Goal: Transaction & Acquisition: Book appointment/travel/reservation

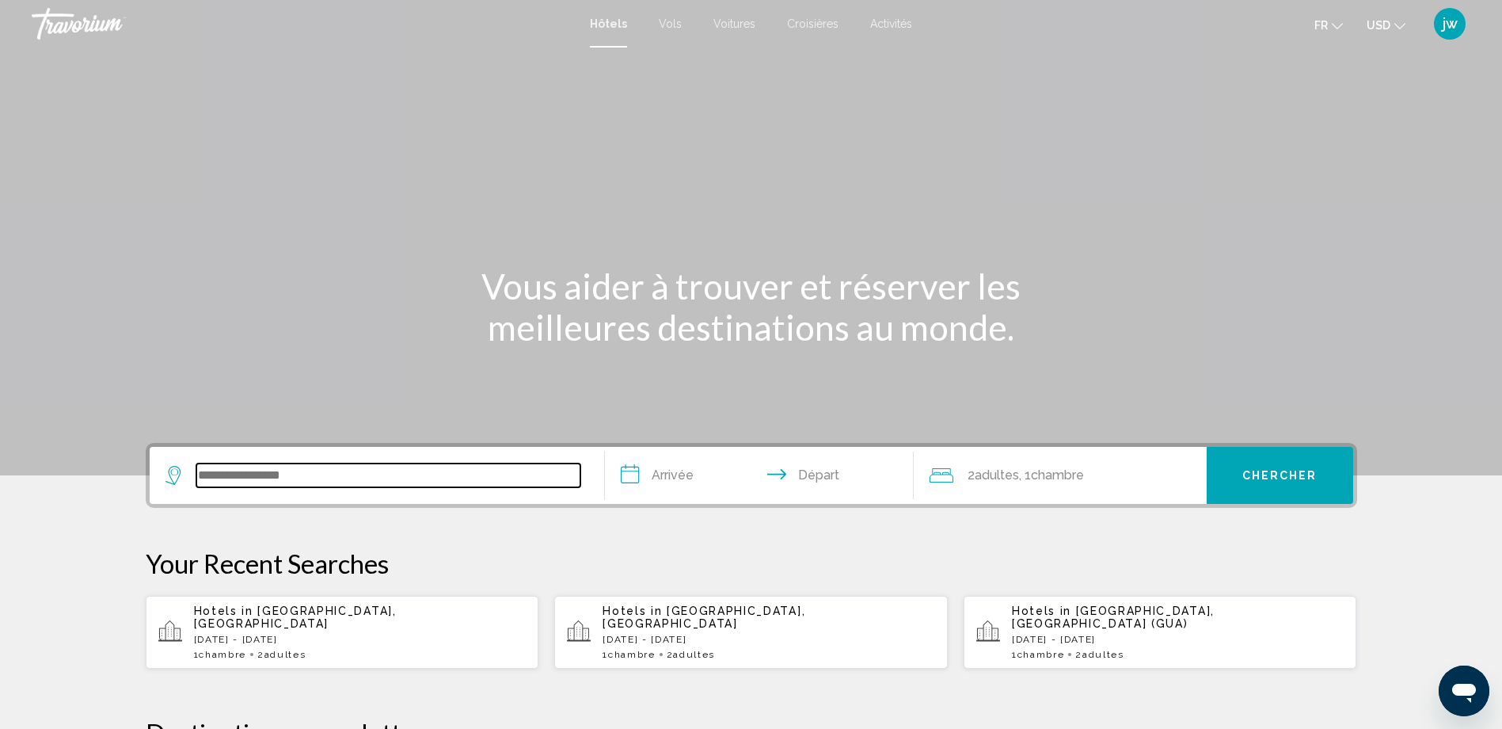
click at [278, 481] on input "Search widget" at bounding box center [388, 475] width 384 height 24
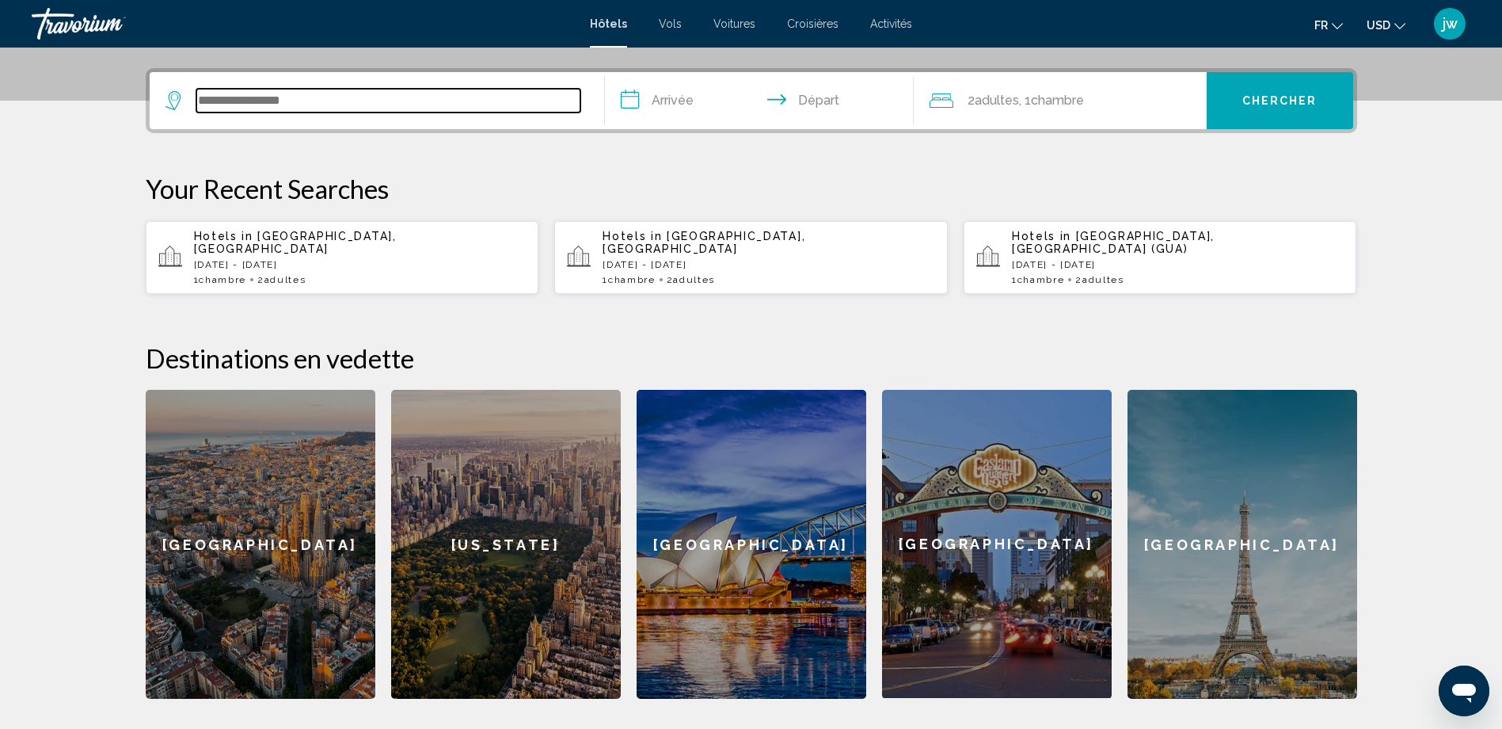
scroll to position [391, 0]
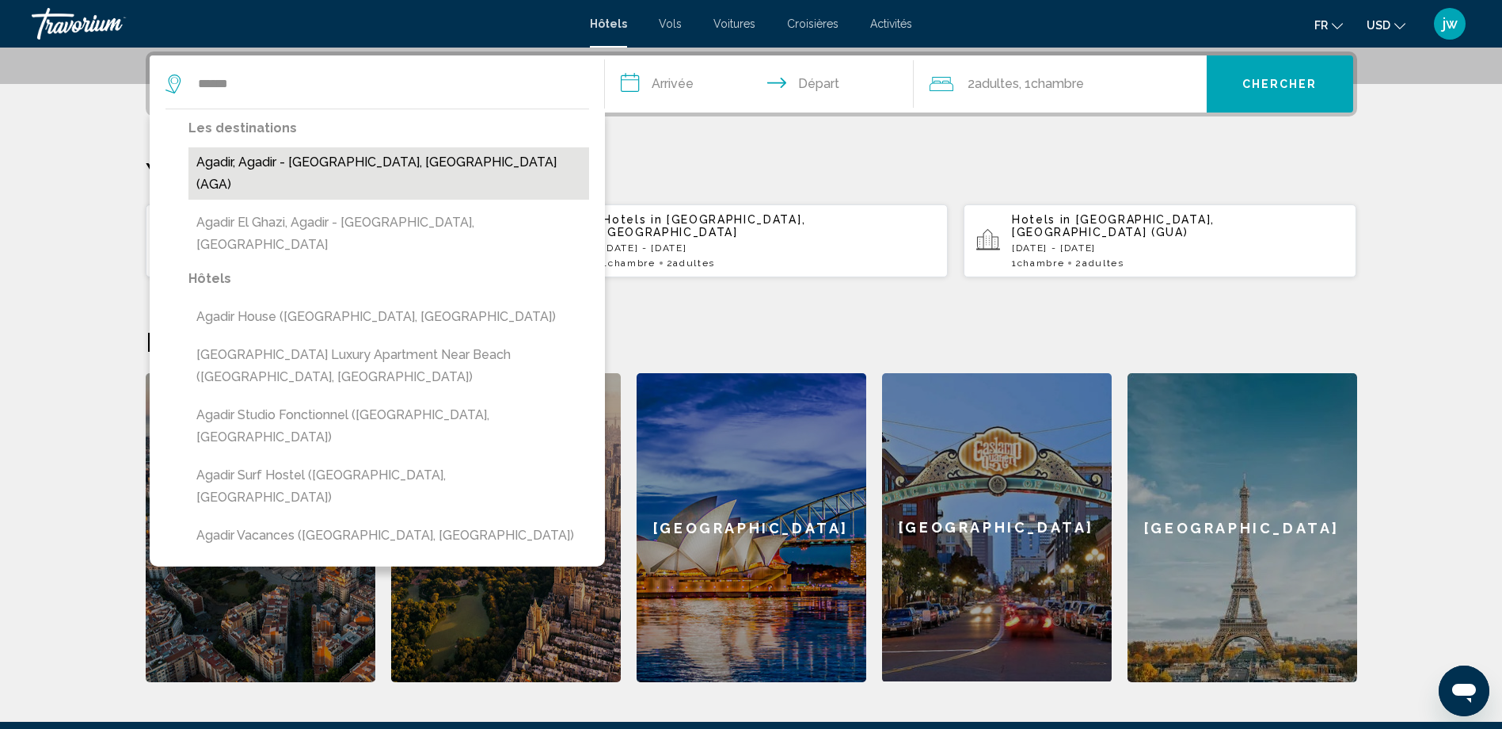
click at [474, 159] on button "Agadir, Agadir - Southern Atlantic Coast, Morocco (AGA)" at bounding box center [388, 173] width 401 height 52
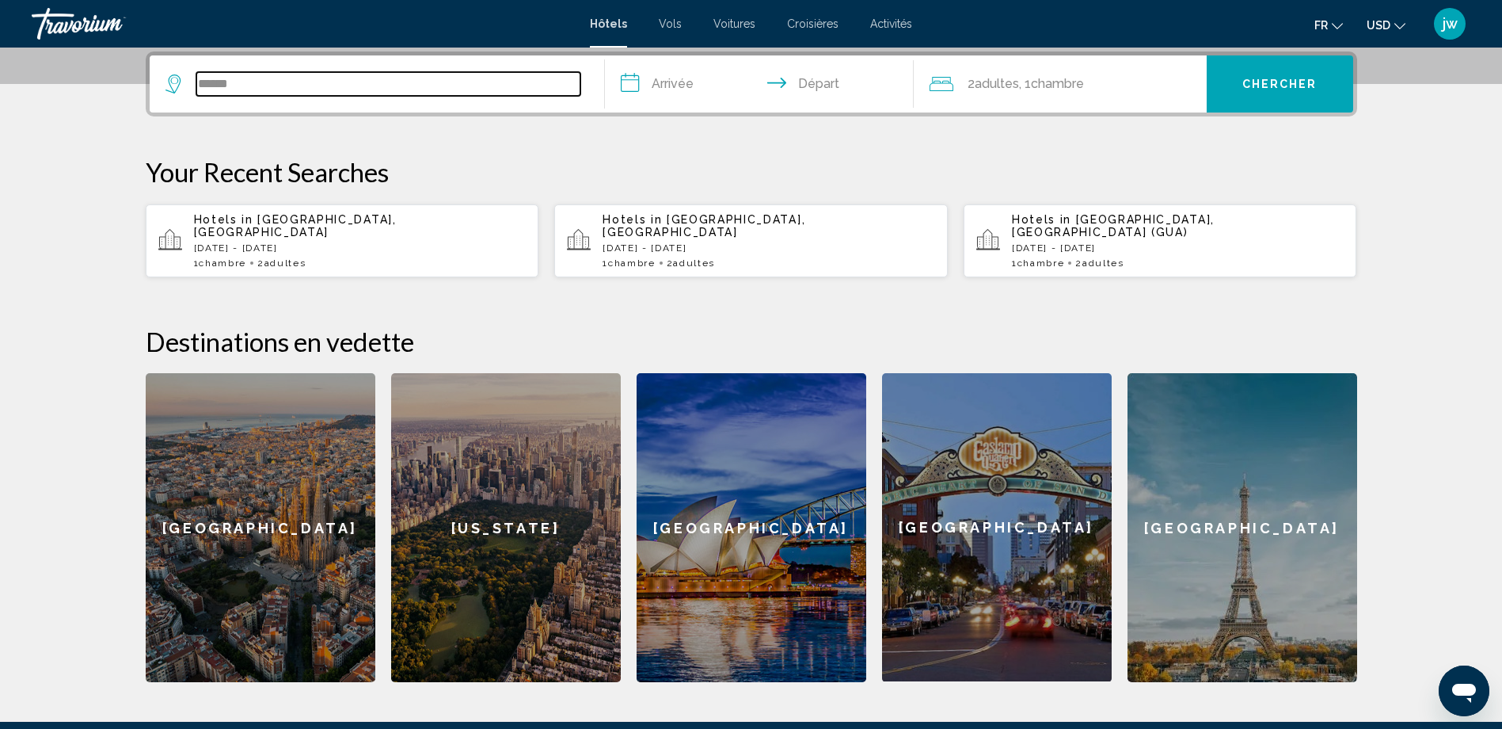
type input "**********"
click at [677, 83] on input "**********" at bounding box center [762, 86] width 315 height 62
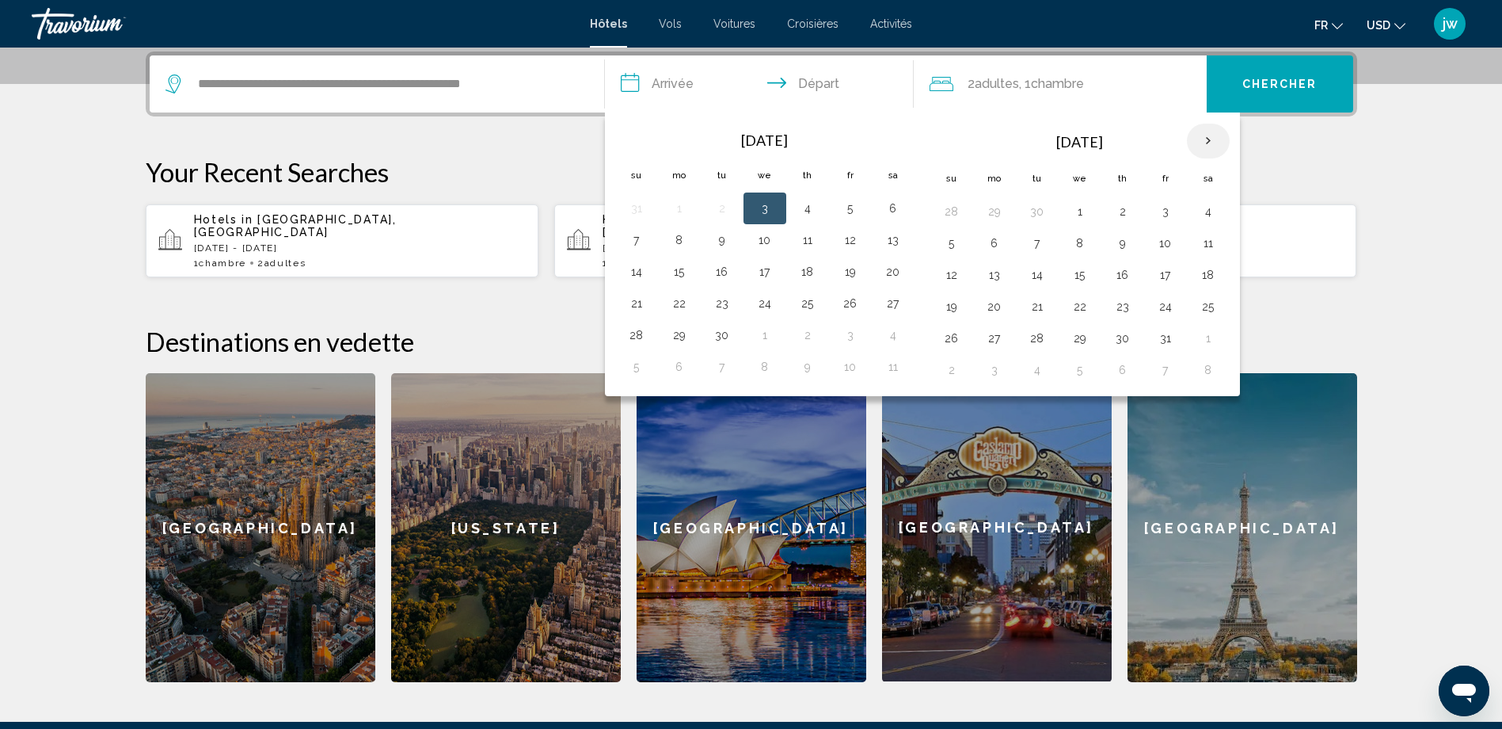
click at [1217, 140] on th "Next month" at bounding box center [1208, 141] width 43 height 35
click at [632, 139] on th "Previous month" at bounding box center [636, 141] width 43 height 35
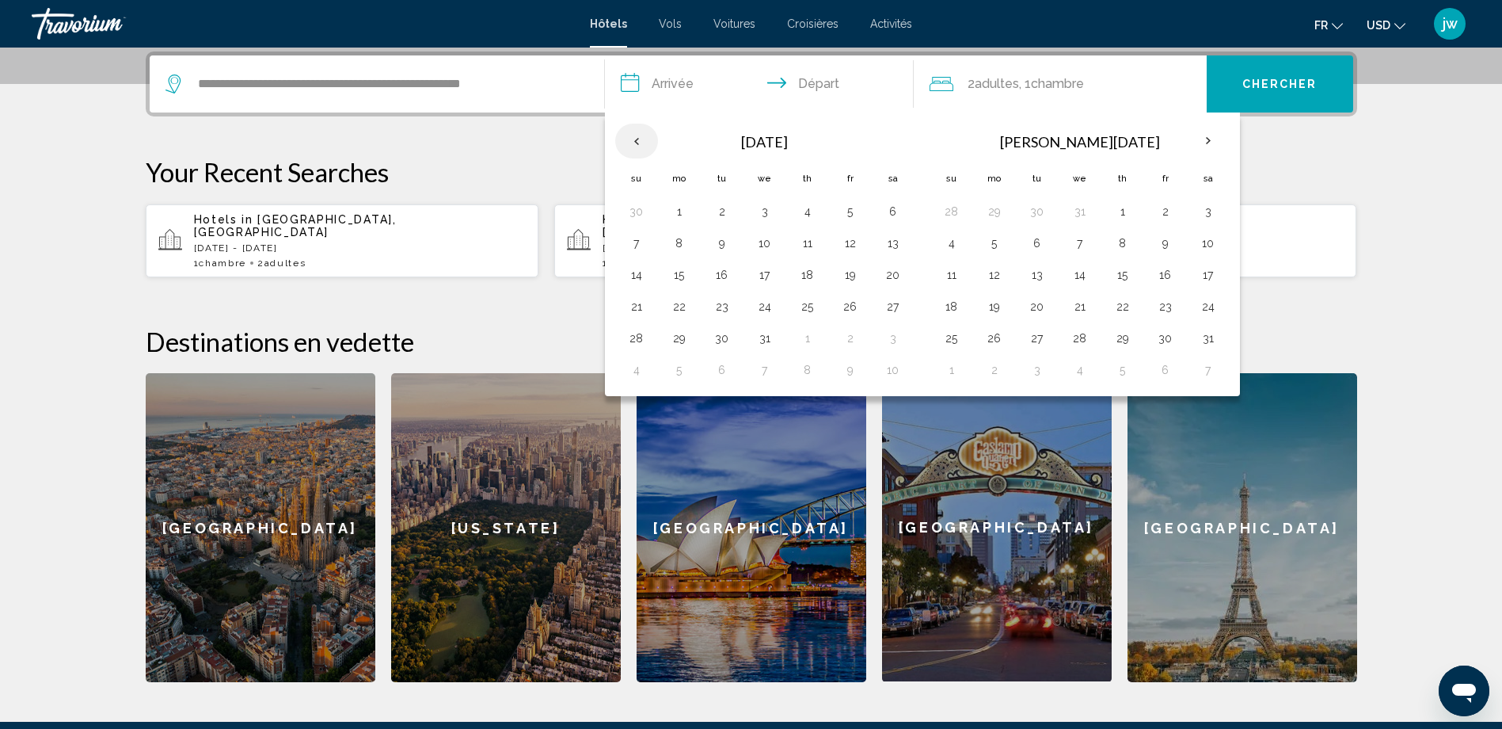
click at [632, 139] on th "Previous month" at bounding box center [636, 141] width 43 height 35
click at [482, 167] on p "Your Recent Searches" at bounding box center [752, 172] width 1212 height 32
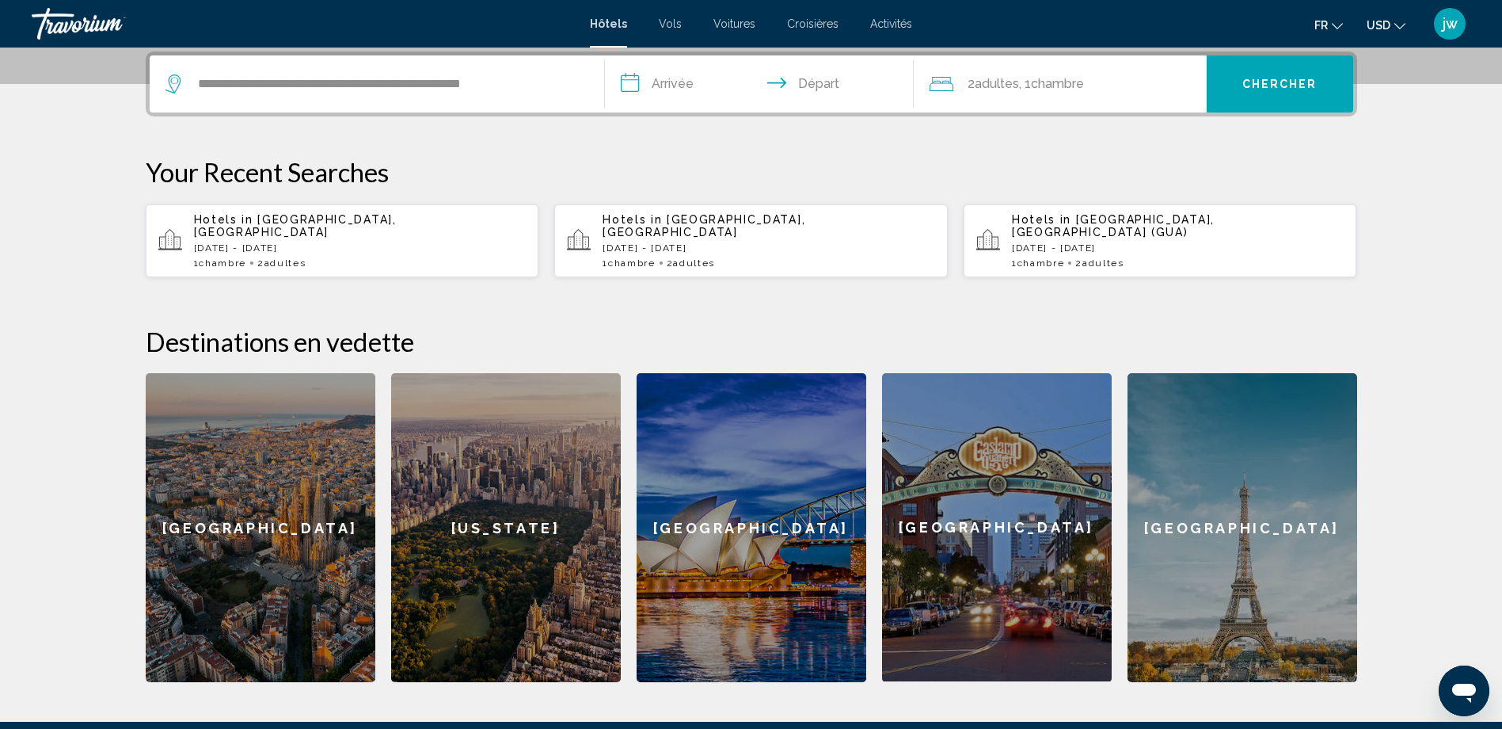
click at [657, 79] on input "**********" at bounding box center [762, 86] width 315 height 62
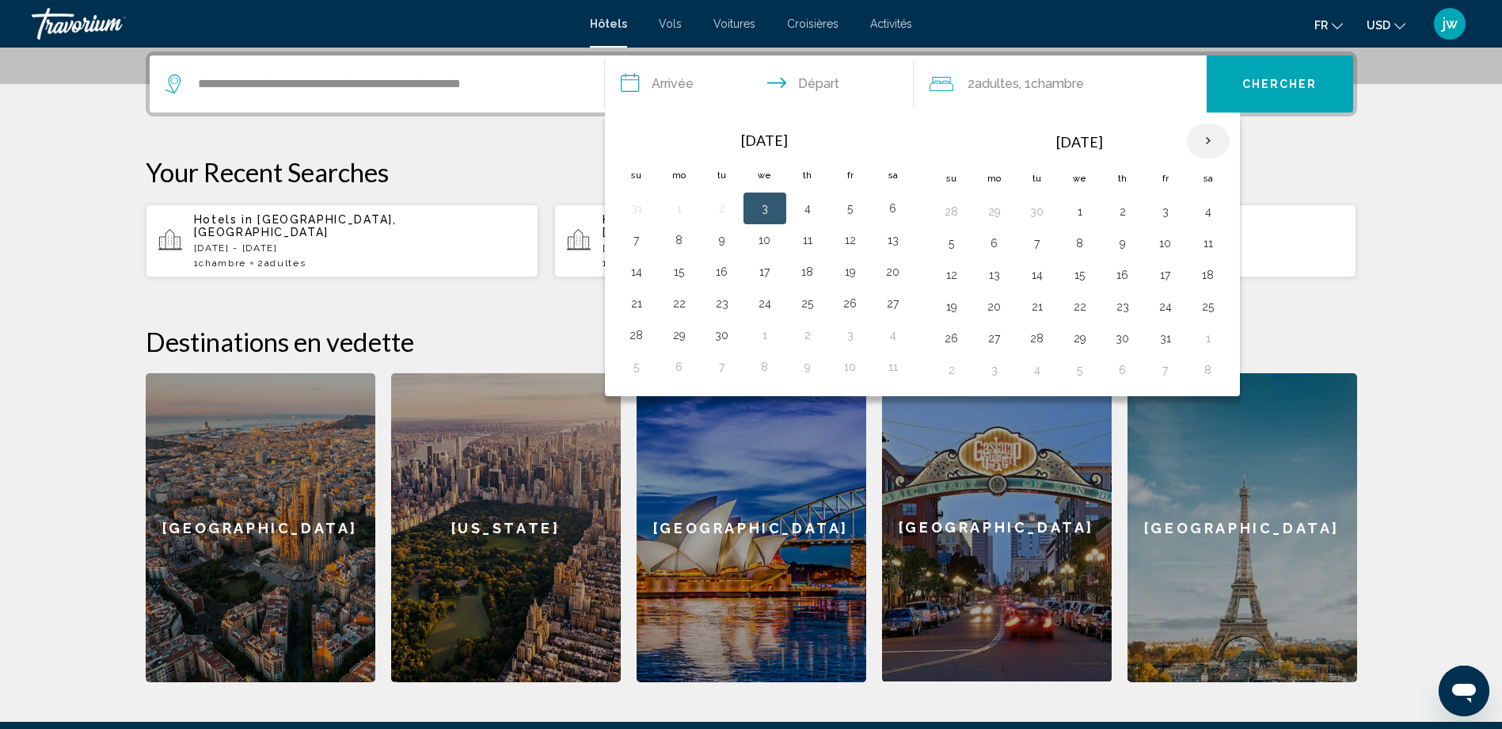
click at [1211, 135] on th "Next month" at bounding box center [1208, 141] width 43 height 35
click at [634, 139] on th "Previous month" at bounding box center [636, 141] width 43 height 35
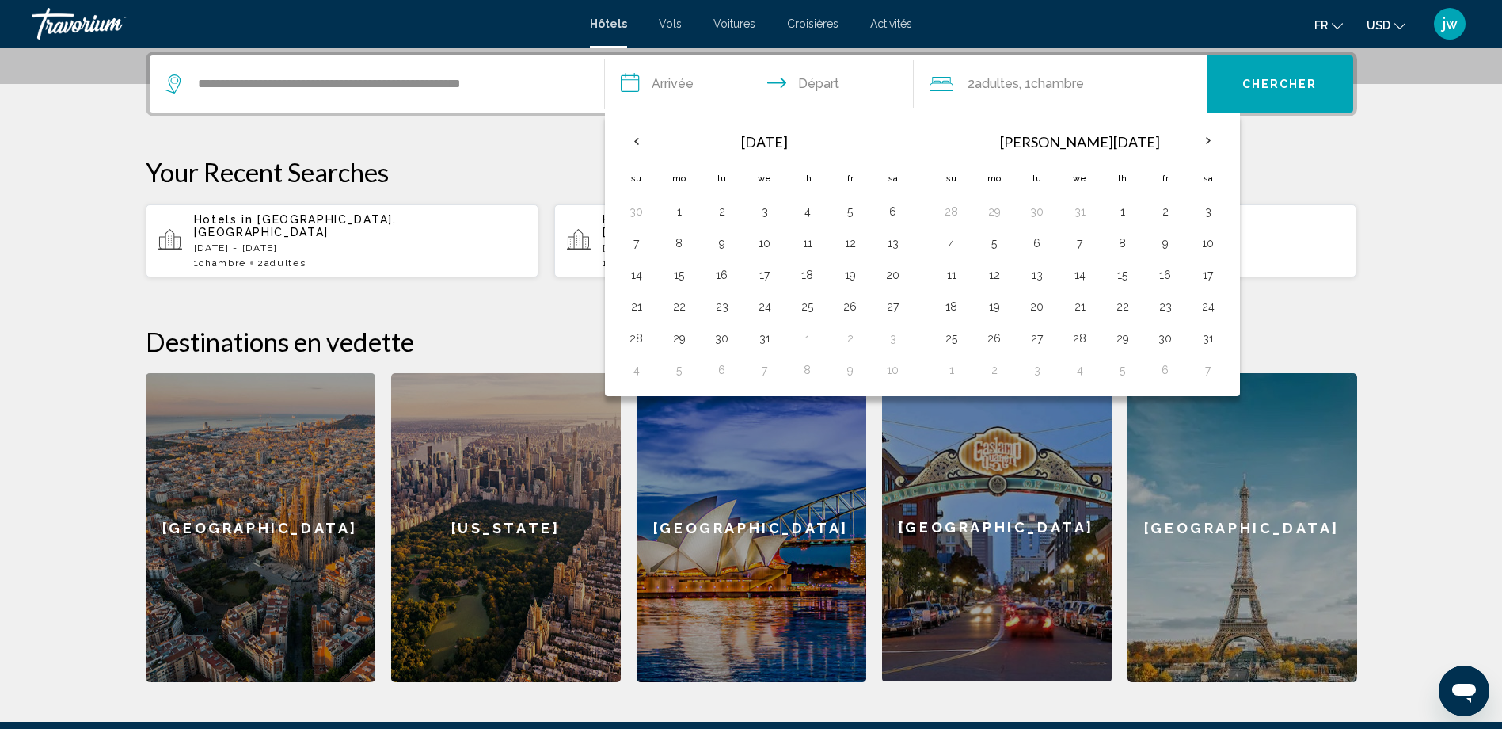
click at [412, 163] on p "Your Recent Searches" at bounding box center [752, 172] width 1212 height 32
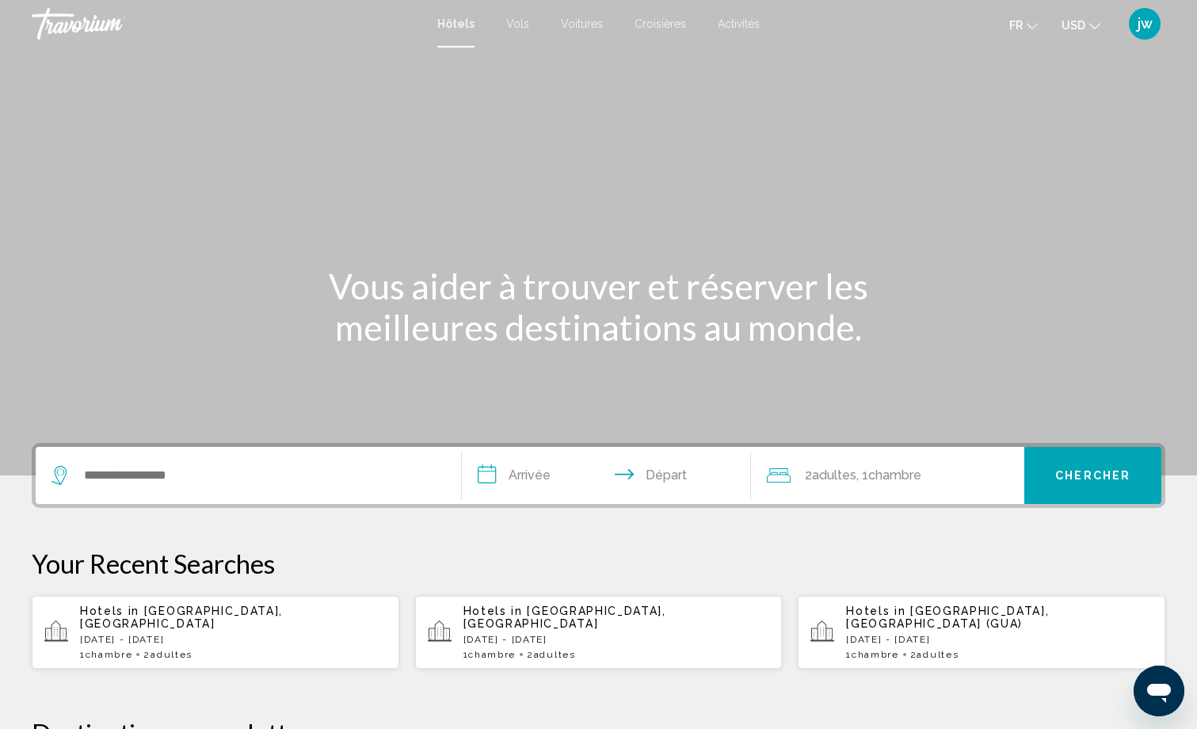
click at [577, 22] on span "Voitures" at bounding box center [582, 23] width 42 height 13
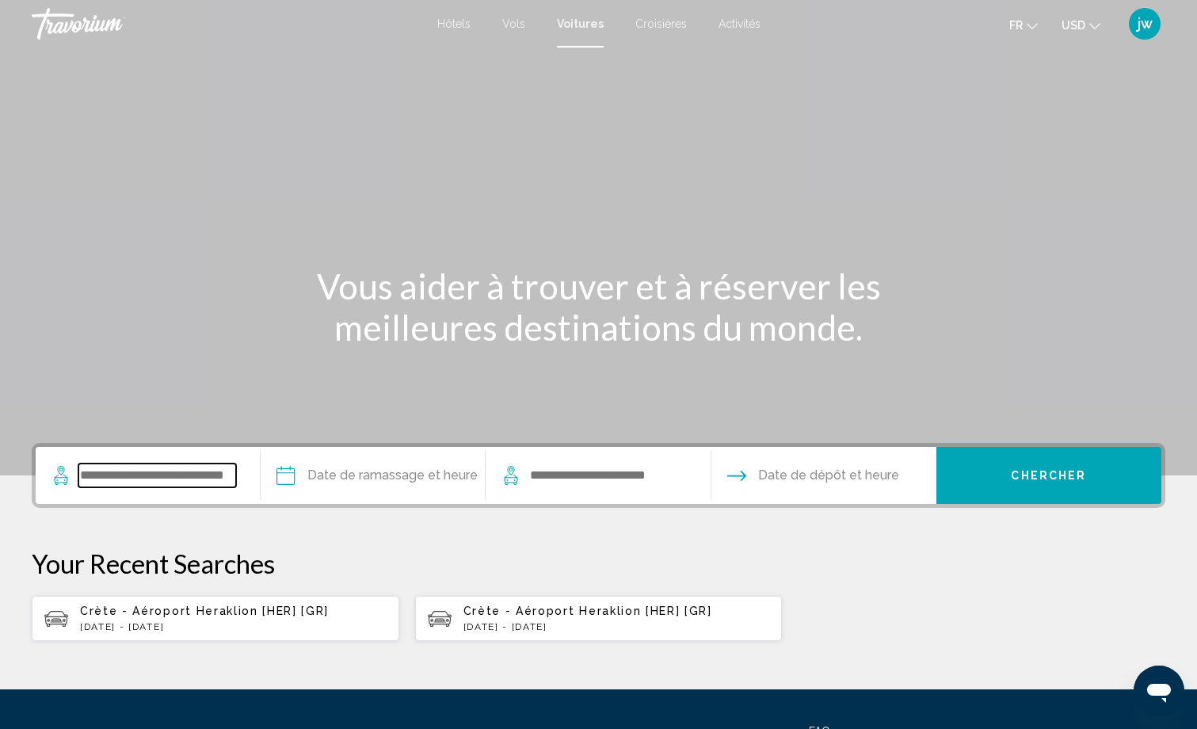
drag, startPoint x: 169, startPoint y: 477, endPoint x: 179, endPoint y: 477, distance: 9.5
click at [170, 477] on input "Search widget" at bounding box center [157, 475] width 158 height 24
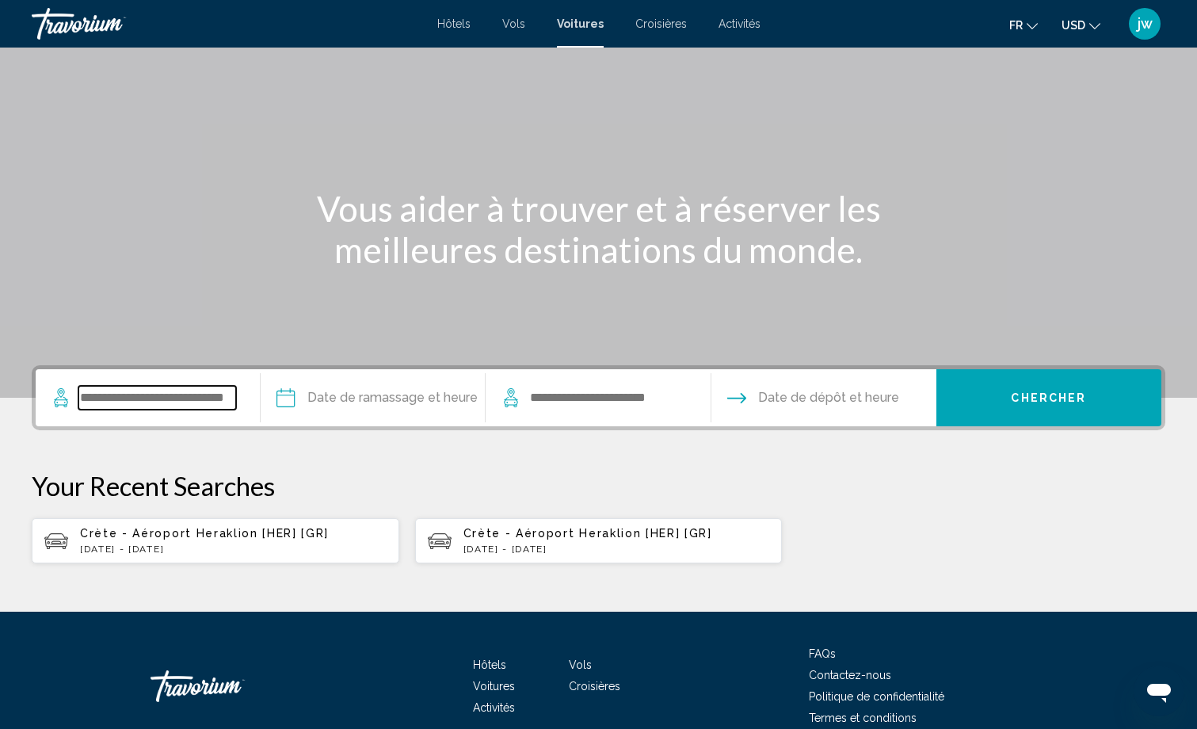
scroll to position [154, 0]
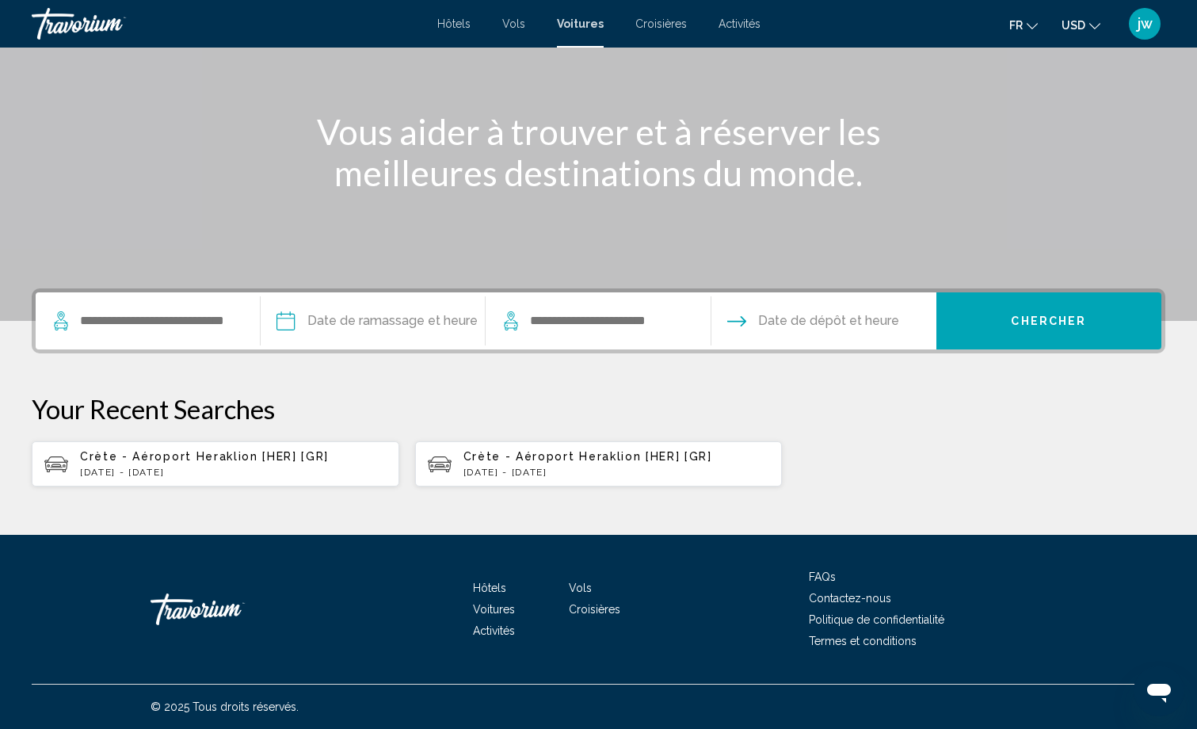
click at [229, 466] on div "Crète - Aéroport Heraklion [HER] [GR] [DATE] - [DATE]" at bounding box center [233, 464] width 306 height 28
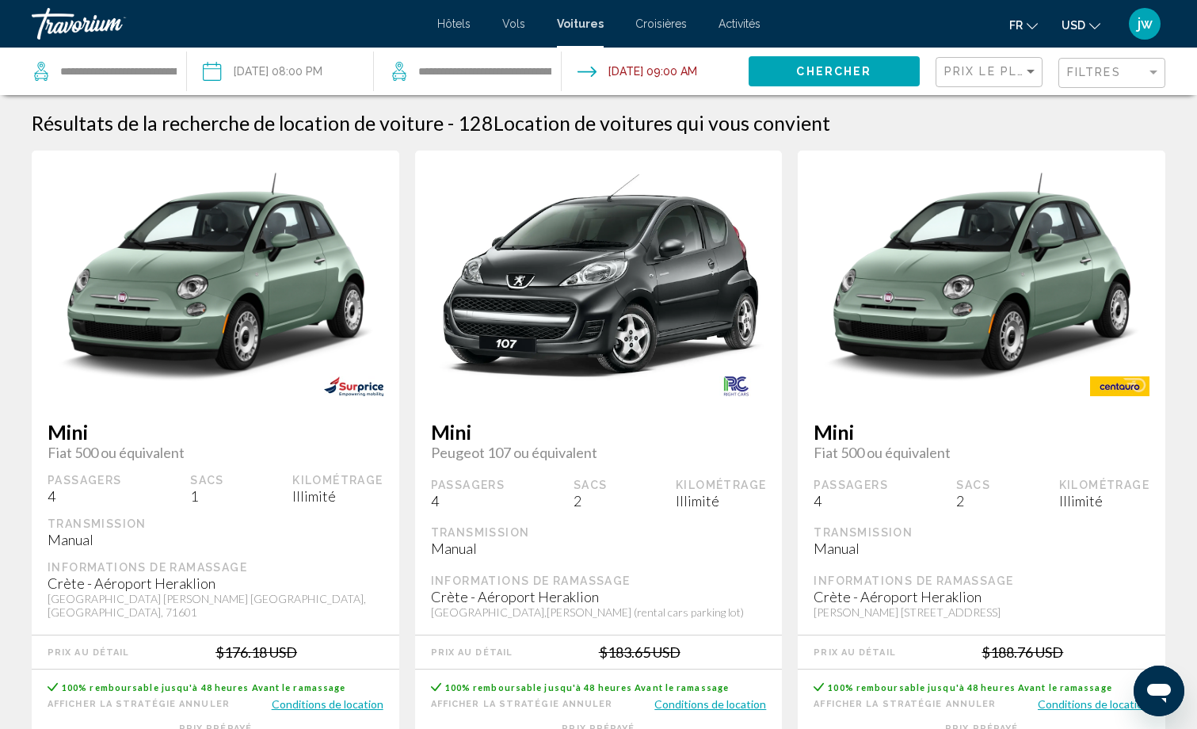
click at [986, 85] on div "Prix ​​le plus bas" at bounding box center [990, 72] width 93 height 29
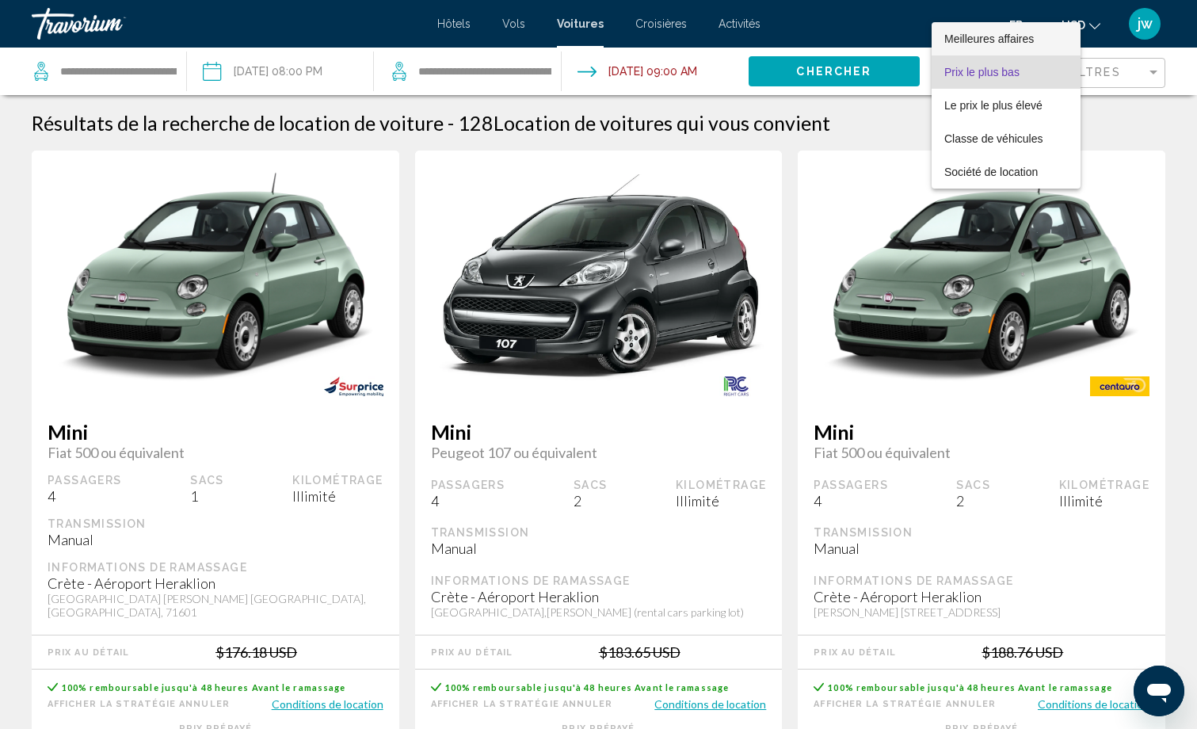
click at [1000, 37] on span "Meilleures affaires" at bounding box center [988, 38] width 89 height 13
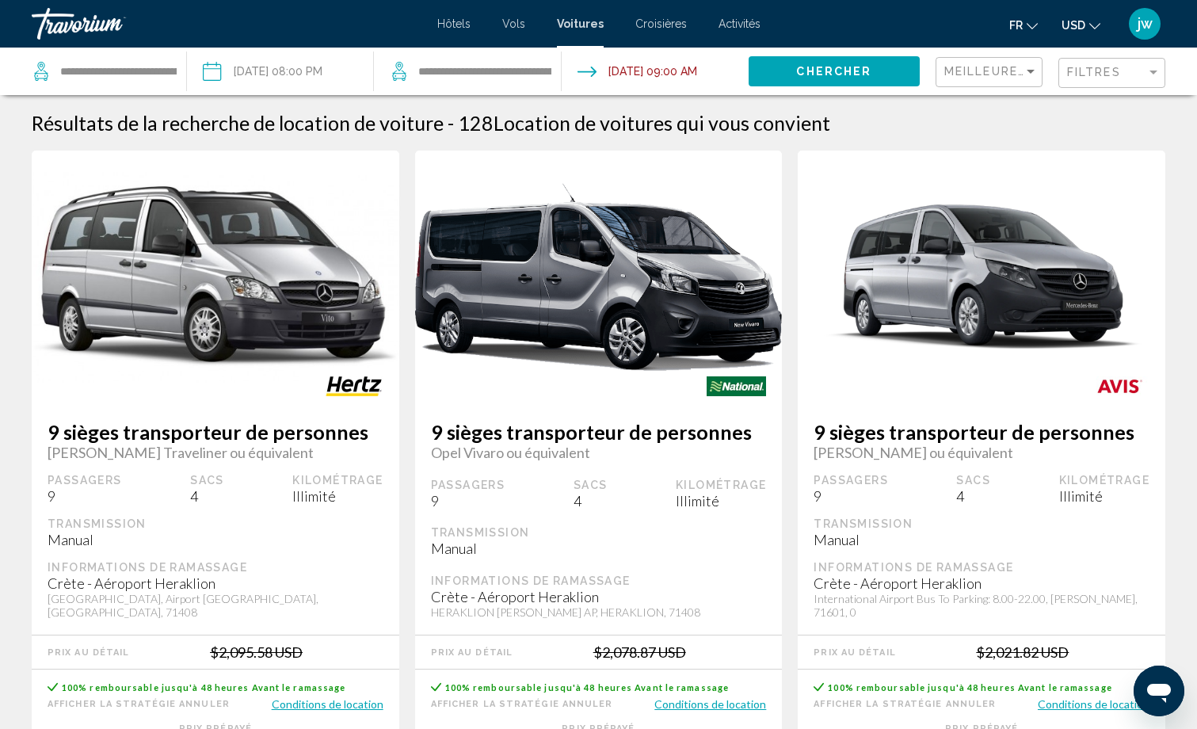
click at [1076, 29] on span "USD" at bounding box center [1073, 25] width 24 height 13
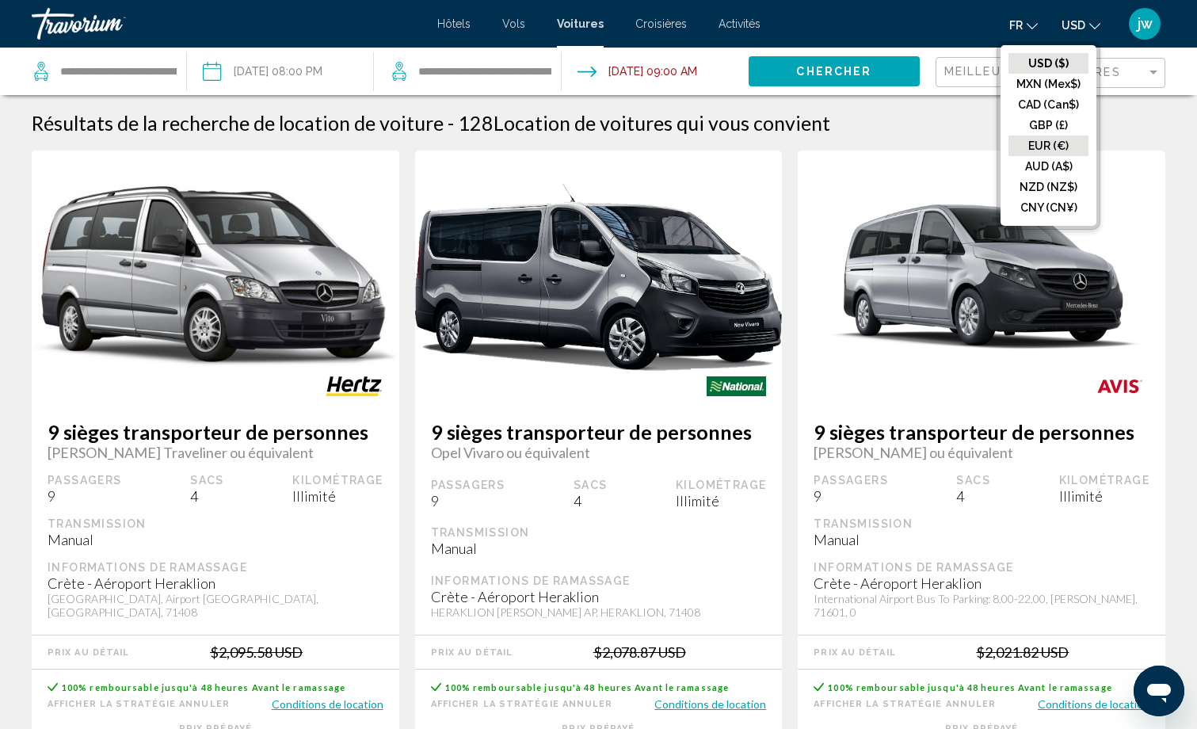
click at [1044, 147] on button "EUR (€)" at bounding box center [1048, 145] width 80 height 21
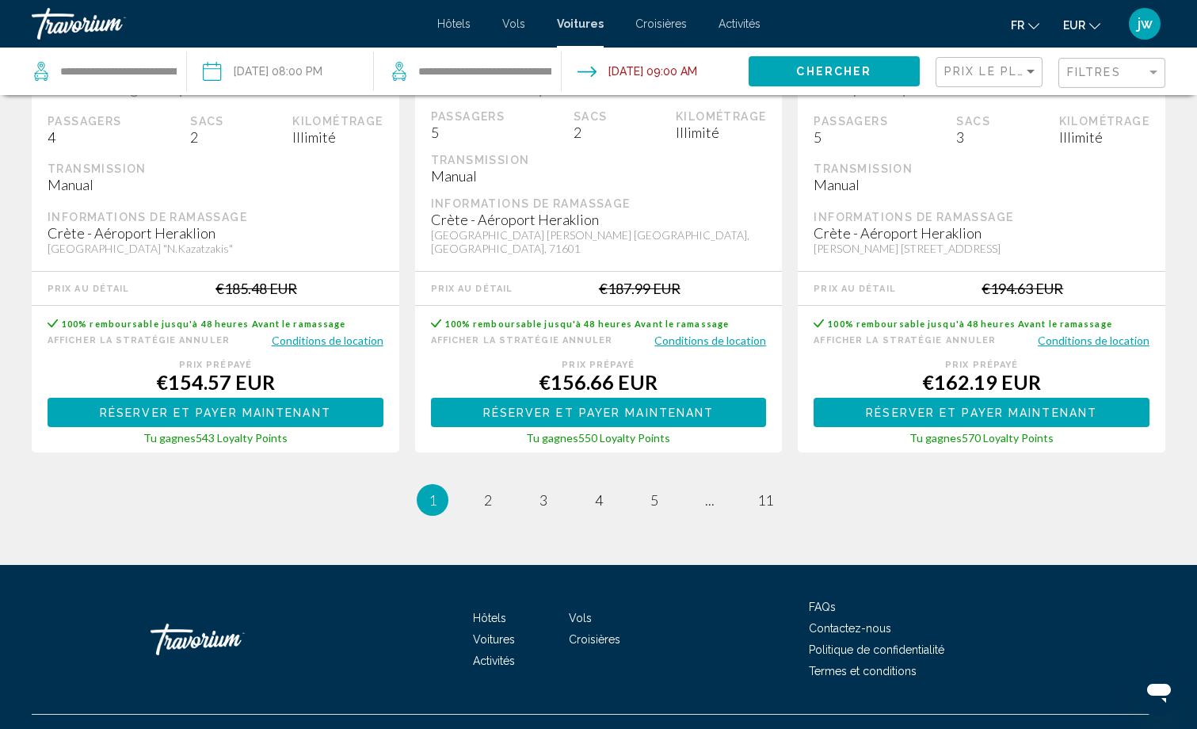
scroll to position [2458, 0]
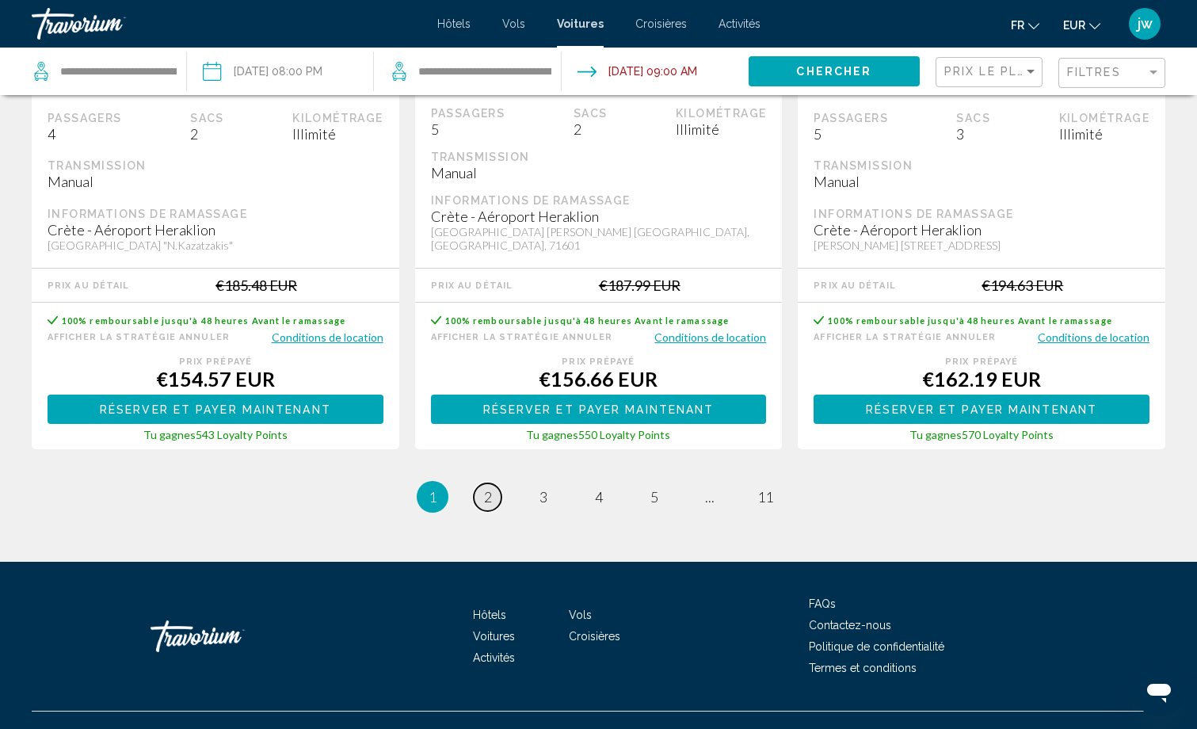
click at [488, 488] on span "2" at bounding box center [488, 496] width 8 height 17
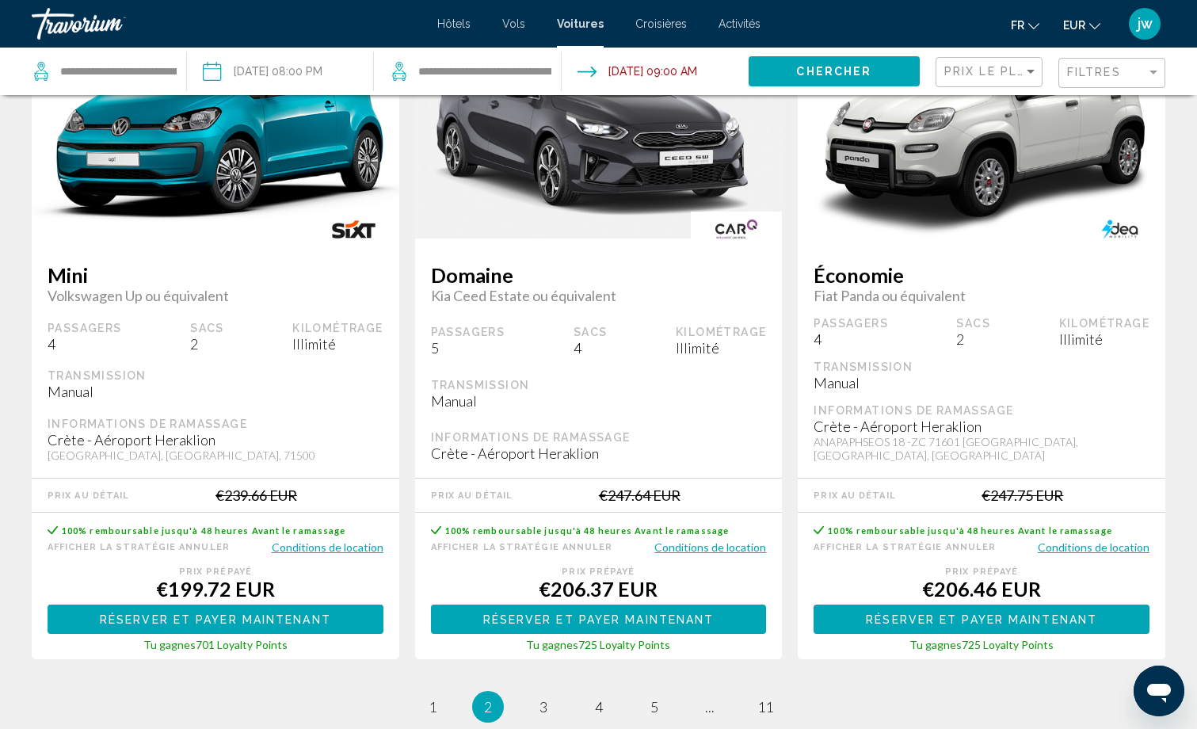
scroll to position [2296, 0]
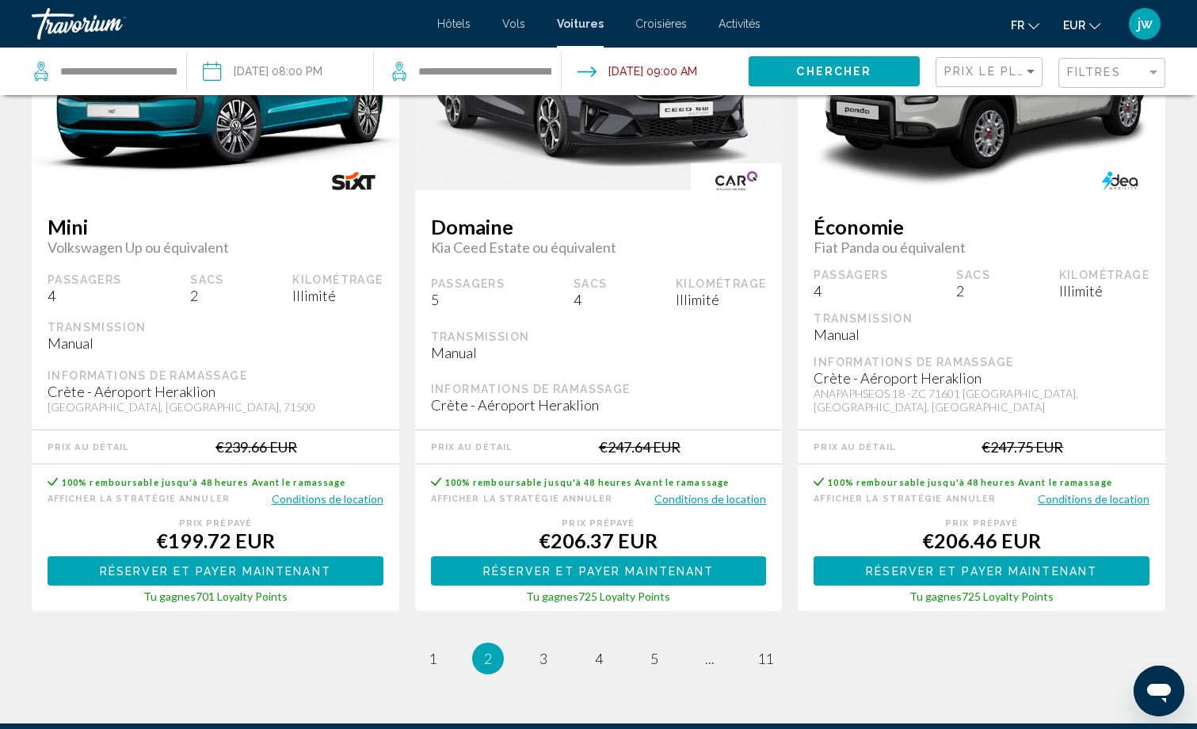
click at [292, 491] on button "Conditions de location" at bounding box center [328, 498] width 112 height 15
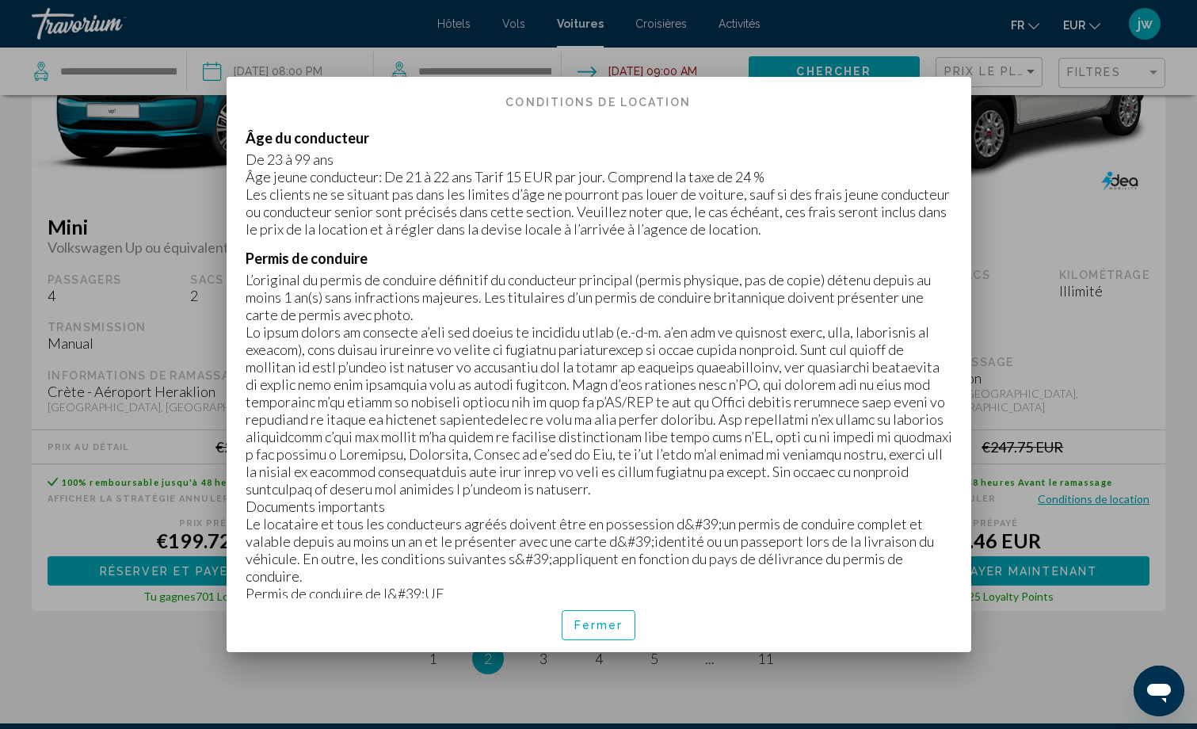
scroll to position [158, 0]
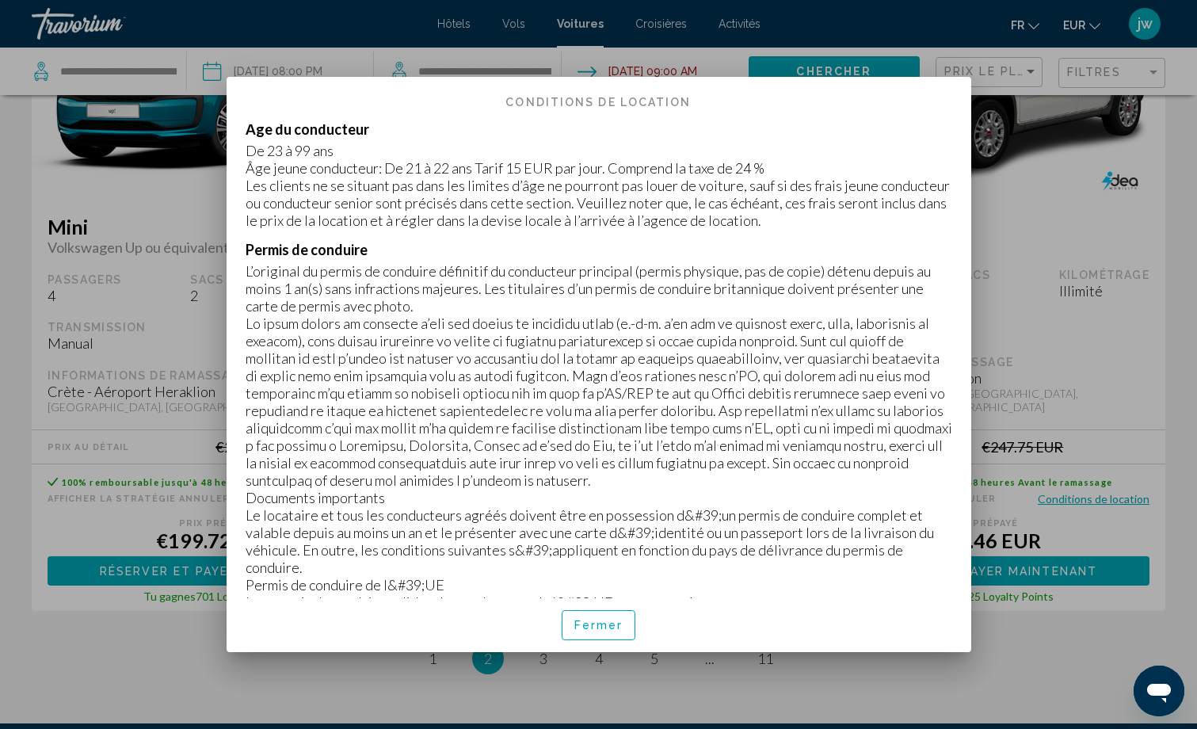
click at [956, 588] on div "Inclus dans le tarif Assistance Dépannage Taxes Kilométrage illimité Assurance …" at bounding box center [598, 361] width 744 height 474
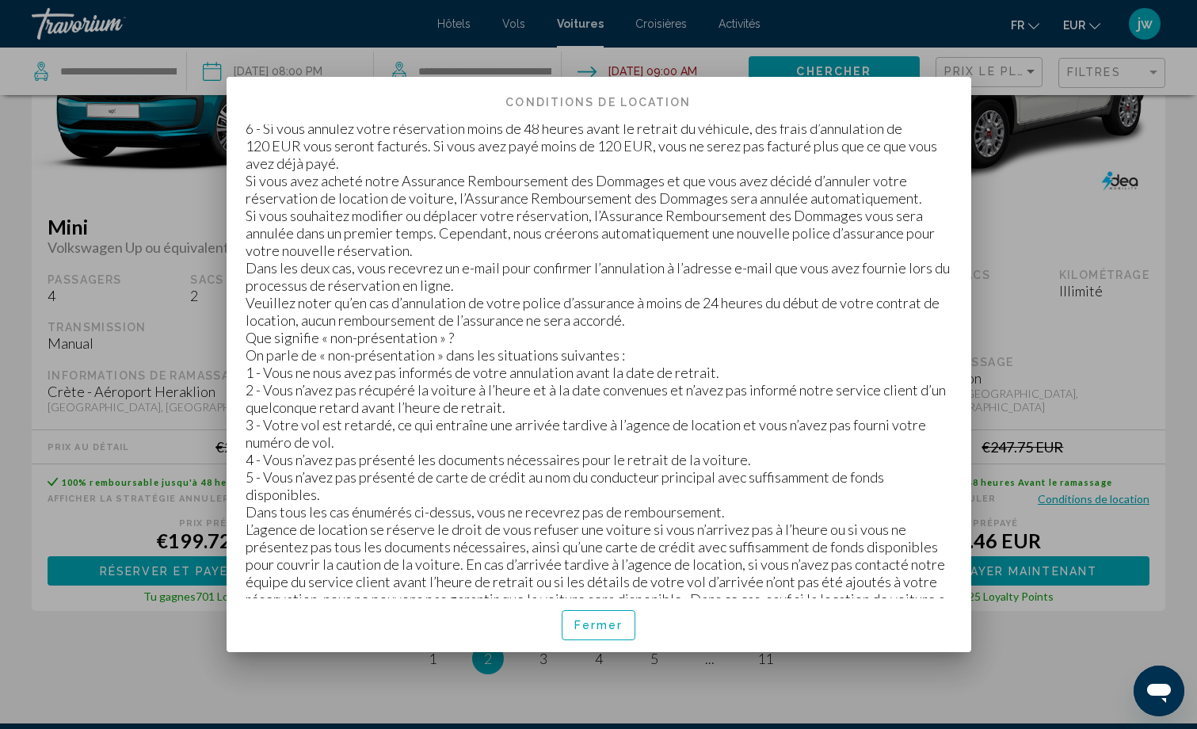
scroll to position [3051, 0]
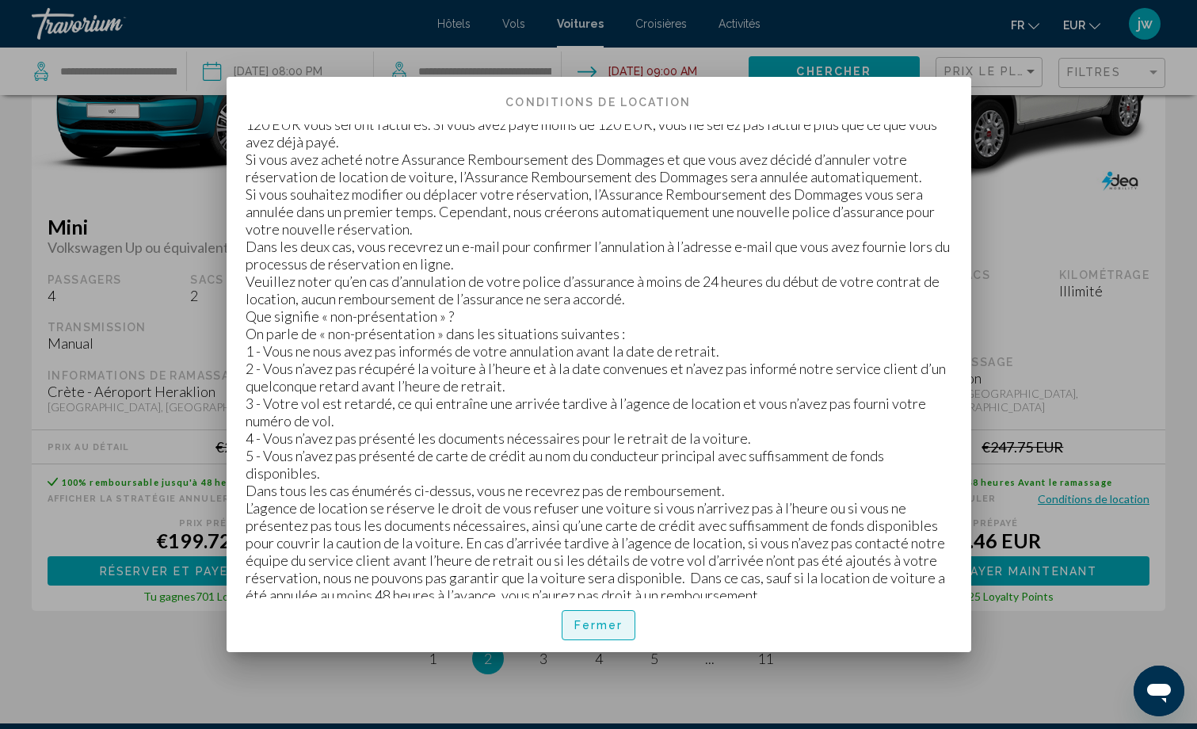
click at [614, 625] on span "Fermer" at bounding box center [598, 625] width 49 height 13
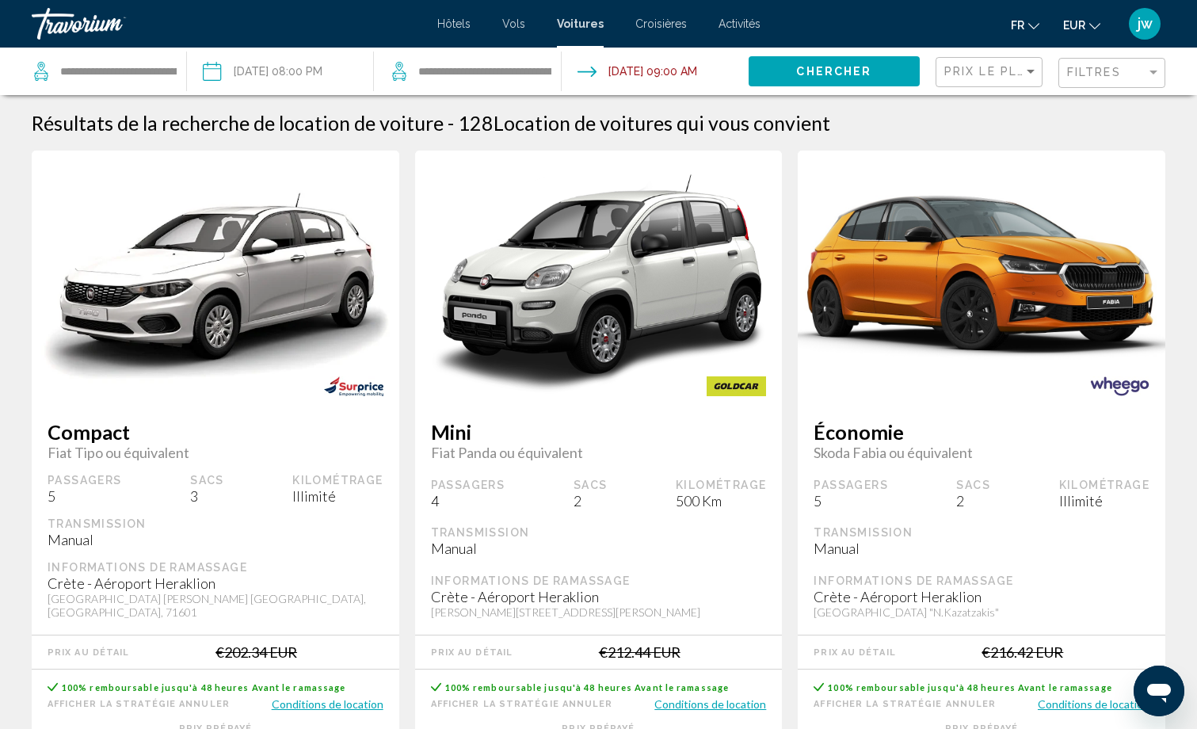
scroll to position [2296, 0]
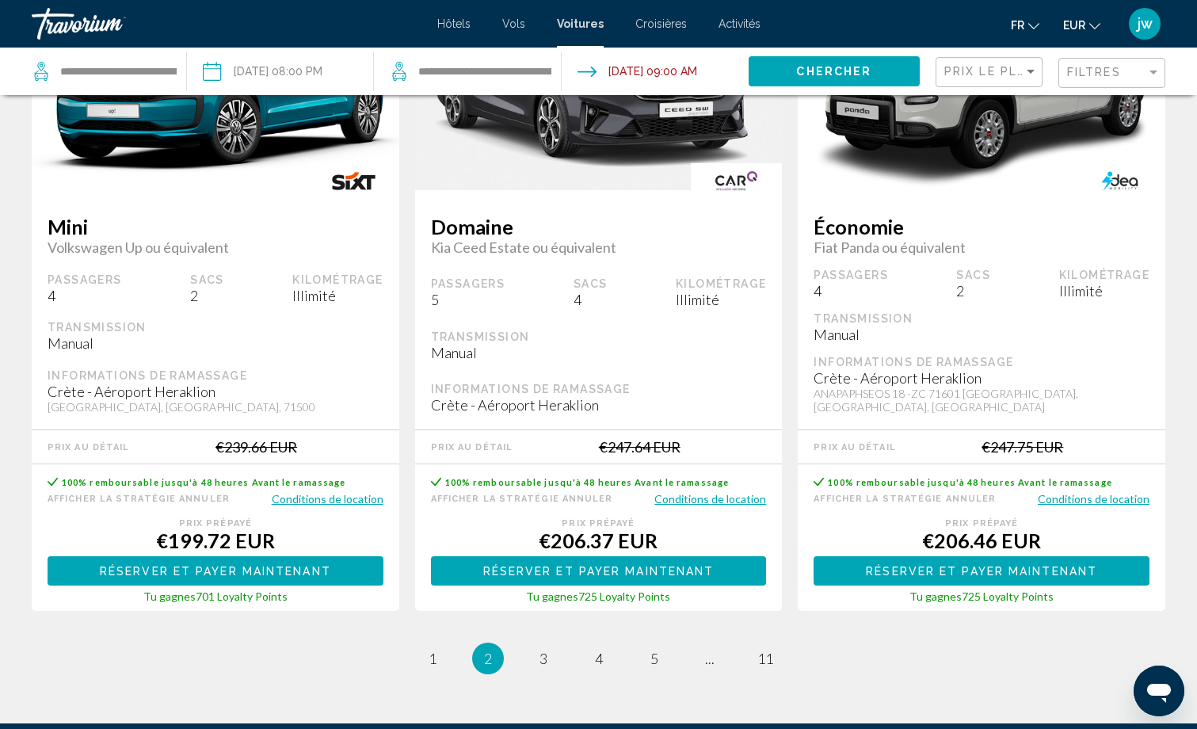
click at [1143, 22] on span "jw" at bounding box center [1144, 24] width 15 height 16
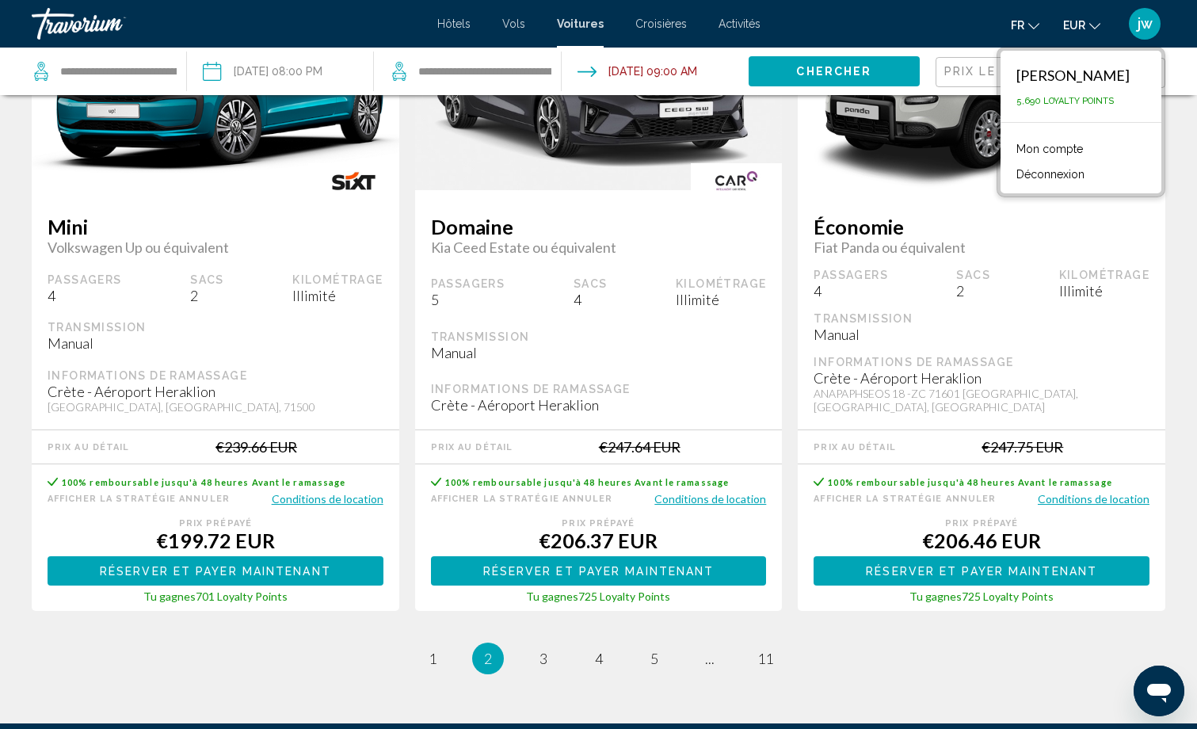
click at [1071, 151] on link "Mon compte" at bounding box center [1049, 149] width 82 height 21
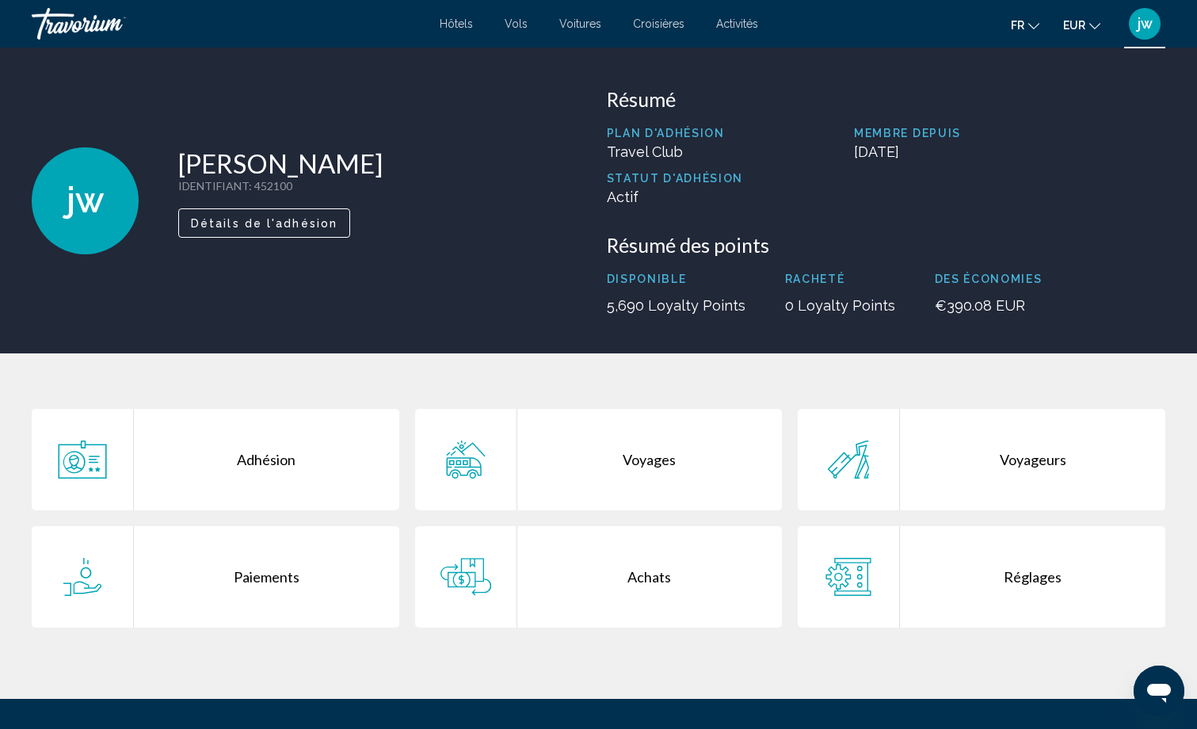
click at [455, 576] on icon "Main content" at bounding box center [465, 576] width 51 height 38
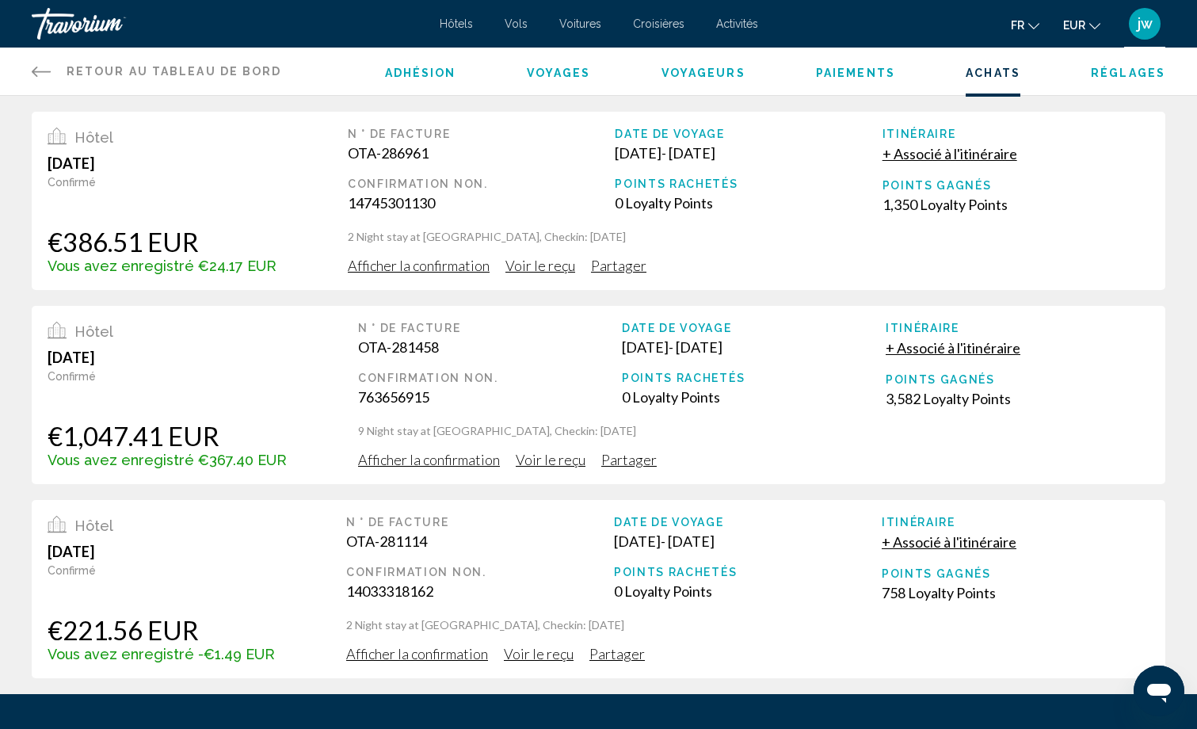
click at [421, 265] on span "Afficher la confirmation" at bounding box center [419, 265] width 142 height 17
click at [39, 68] on icon "Main content" at bounding box center [41, 71] width 19 height 19
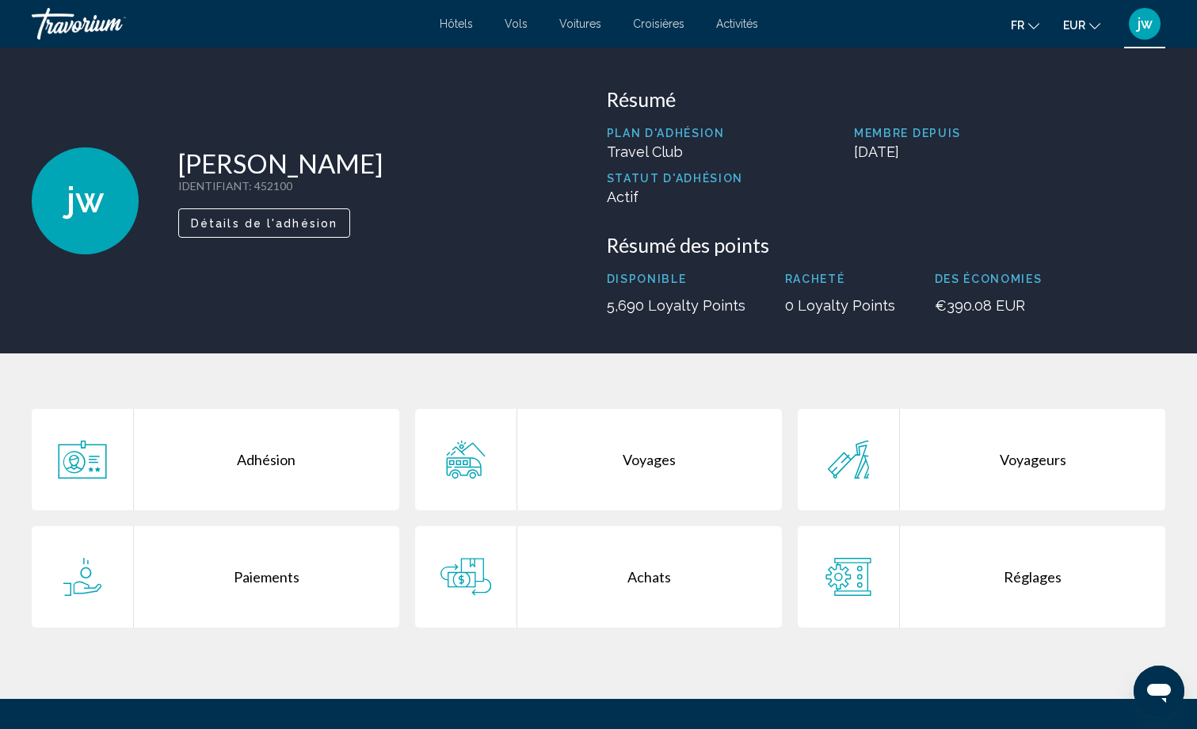
click at [463, 464] on icon "Main content" at bounding box center [465, 462] width 6 height 5
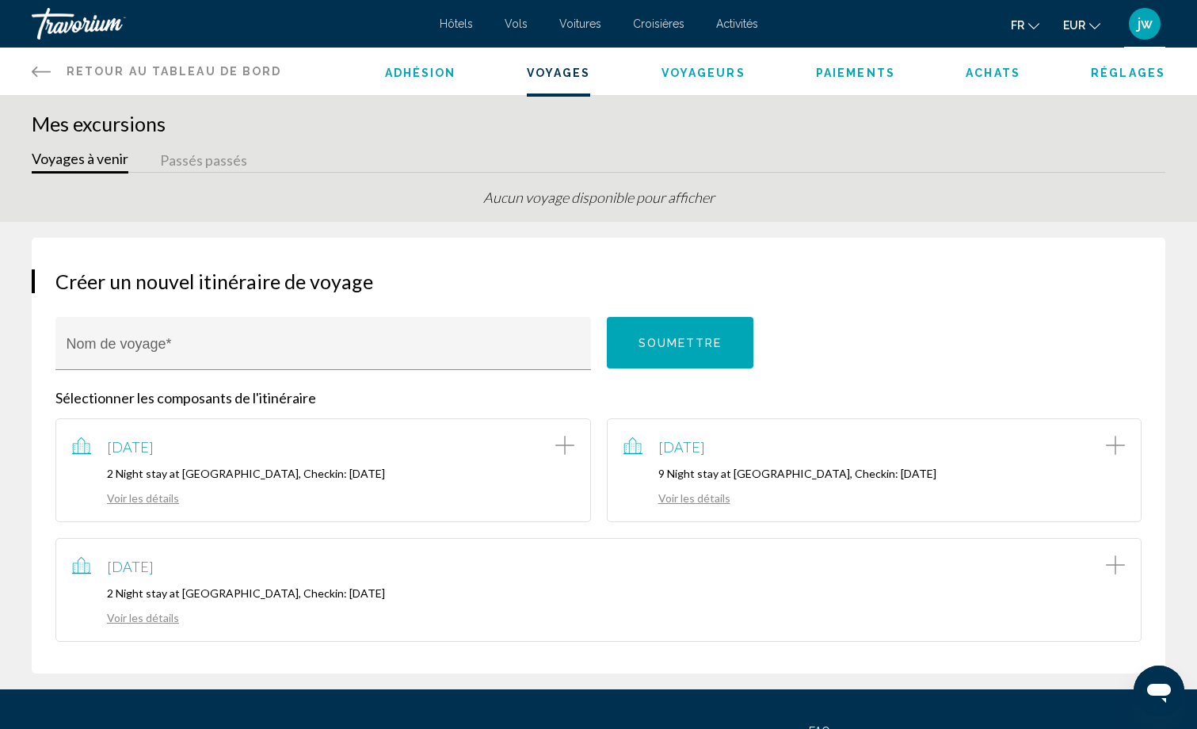
click at [35, 78] on icon "Main content" at bounding box center [41, 71] width 19 height 19
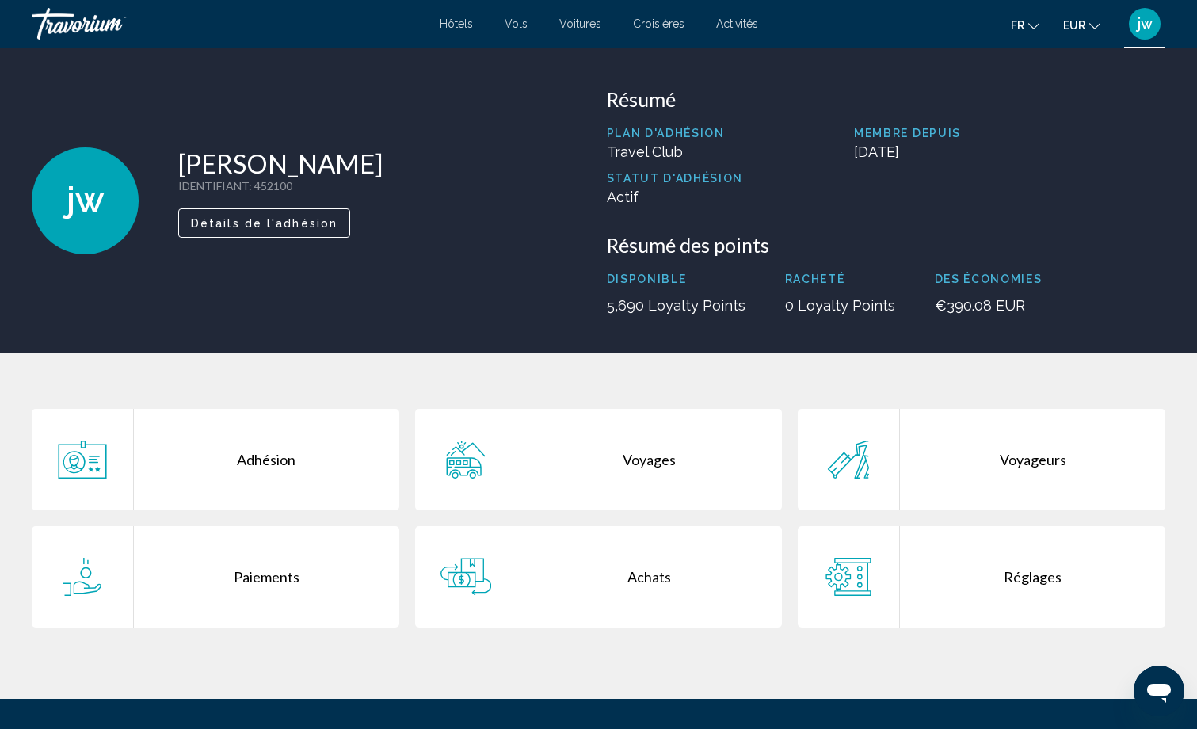
click at [35, 78] on div "jw [PERSON_NAME] IDENTIFIANT : 452100 Secondaire Détails de l'adhésion Résumé P…" at bounding box center [598, 201] width 1197 height 306
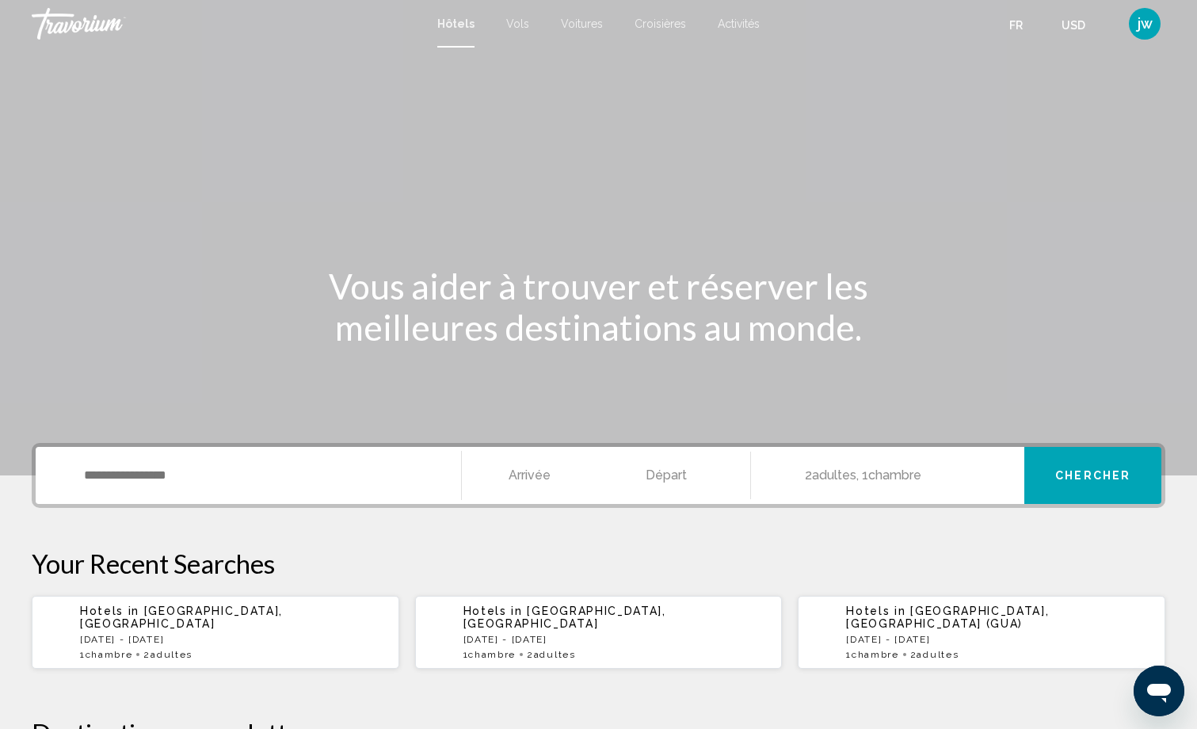
click at [576, 24] on span "Voitures" at bounding box center [582, 23] width 42 height 13
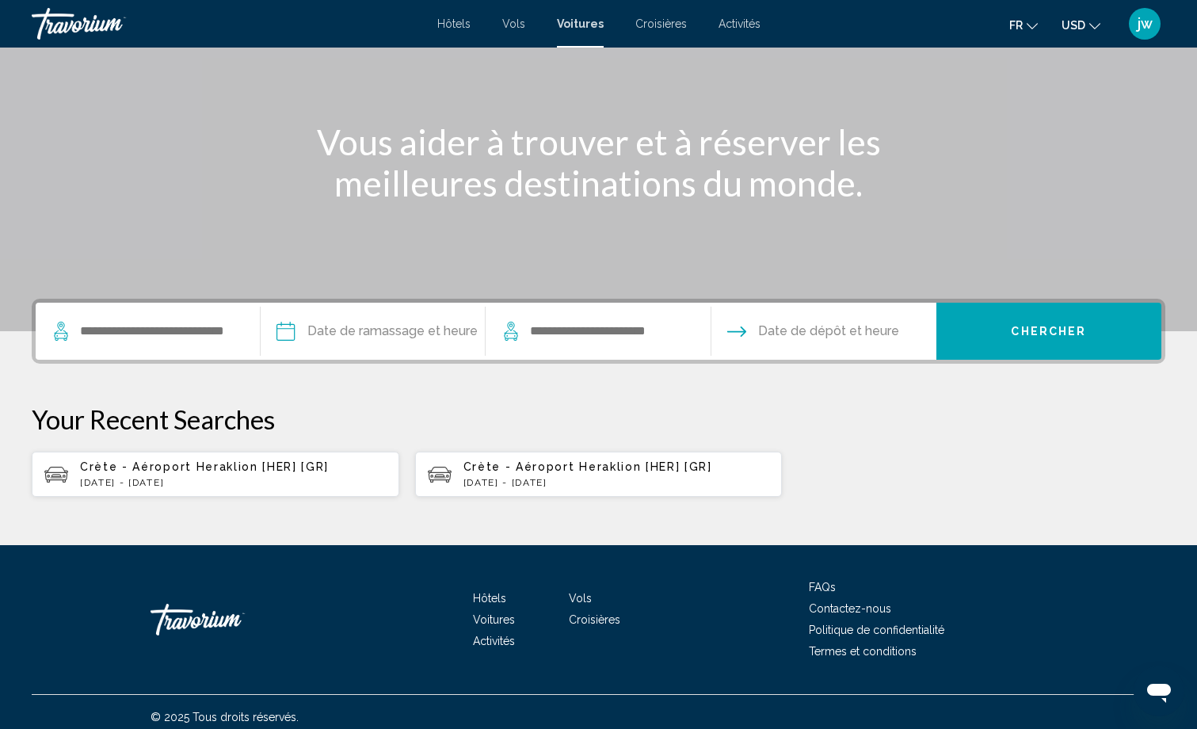
scroll to position [154, 0]
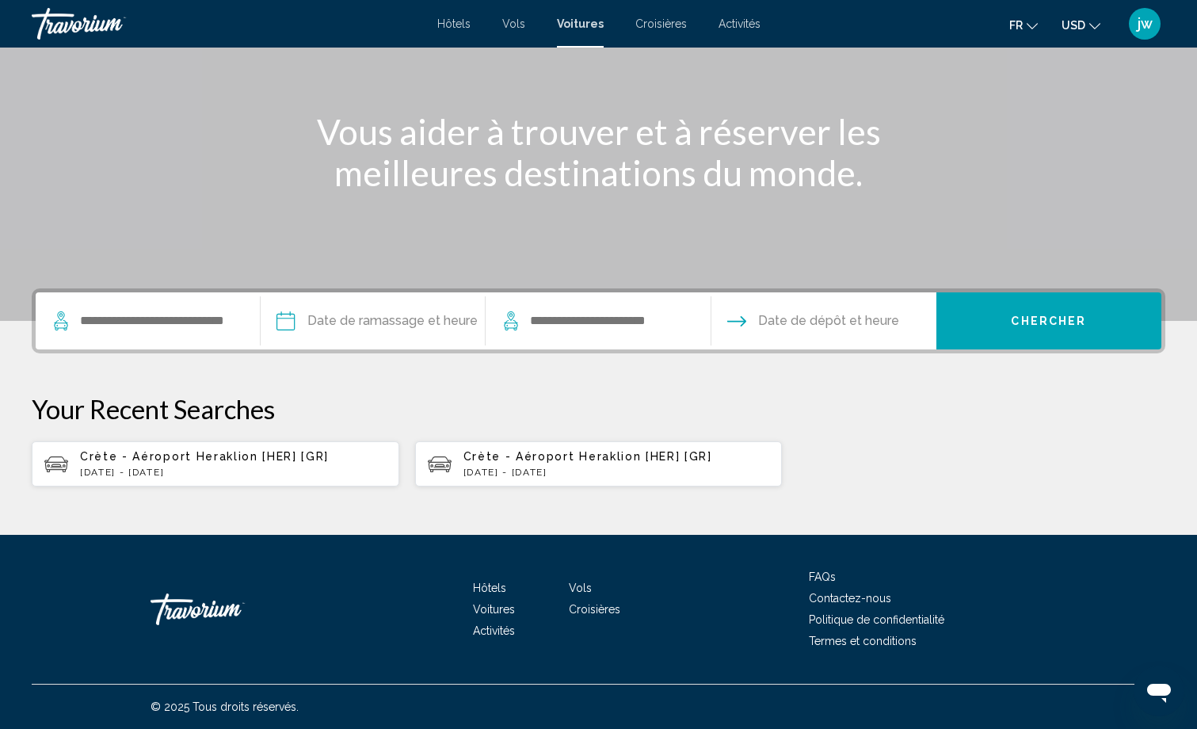
click at [191, 336] on div "Search widget" at bounding box center [147, 320] width 192 height 57
click at [150, 319] on input "Search widget" at bounding box center [157, 321] width 158 height 24
click at [188, 459] on span "Crète - Aéroport Heraklion [HER] [GR]" at bounding box center [204, 456] width 249 height 13
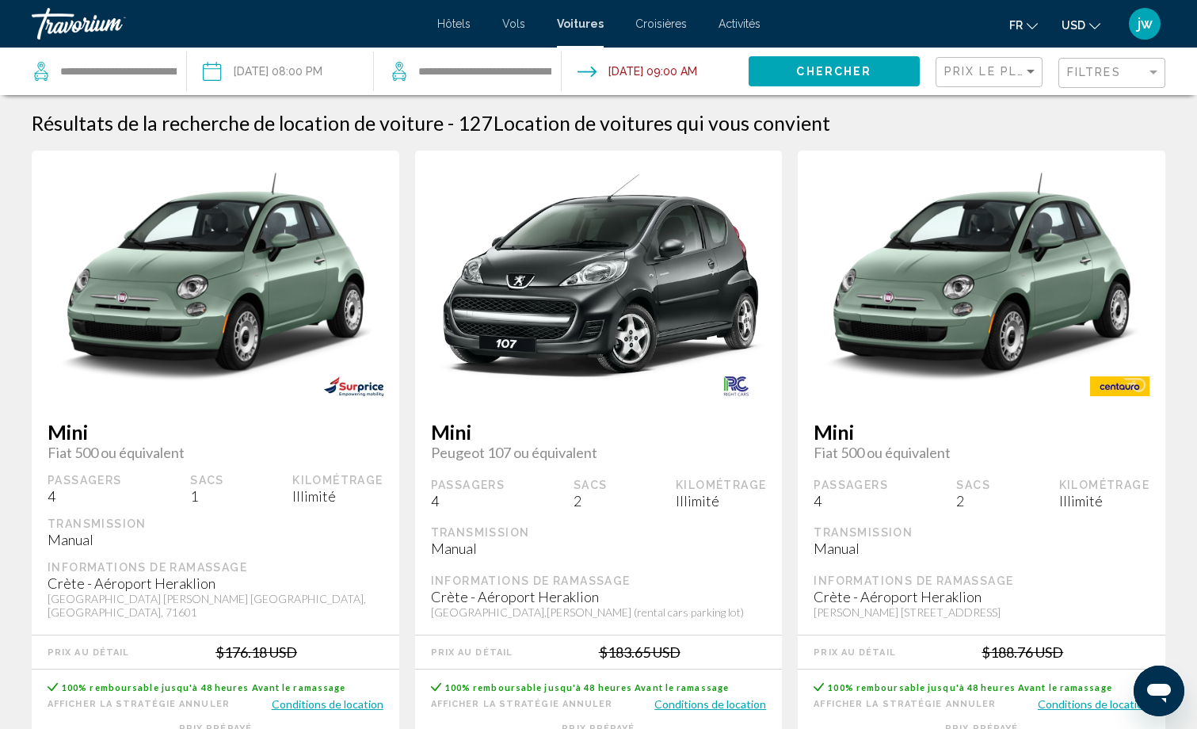
click at [1064, 20] on span "USD" at bounding box center [1073, 25] width 24 height 13
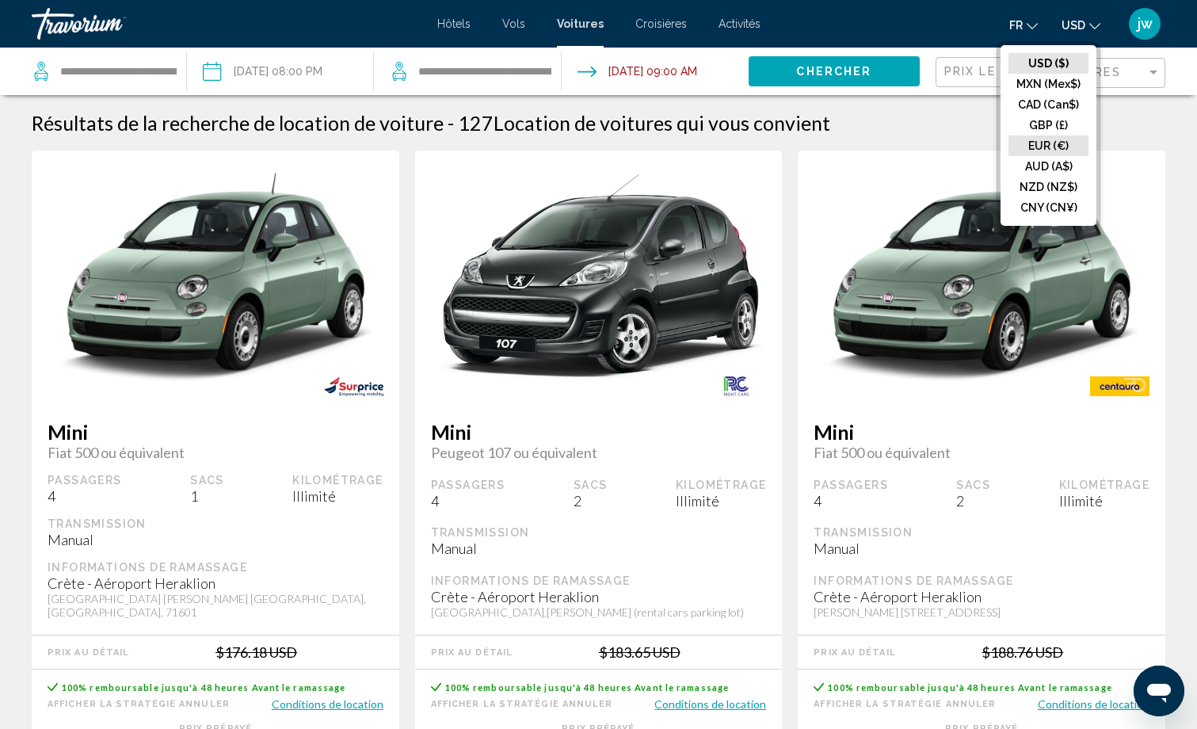
click at [1039, 143] on button "EUR (€)" at bounding box center [1048, 145] width 80 height 21
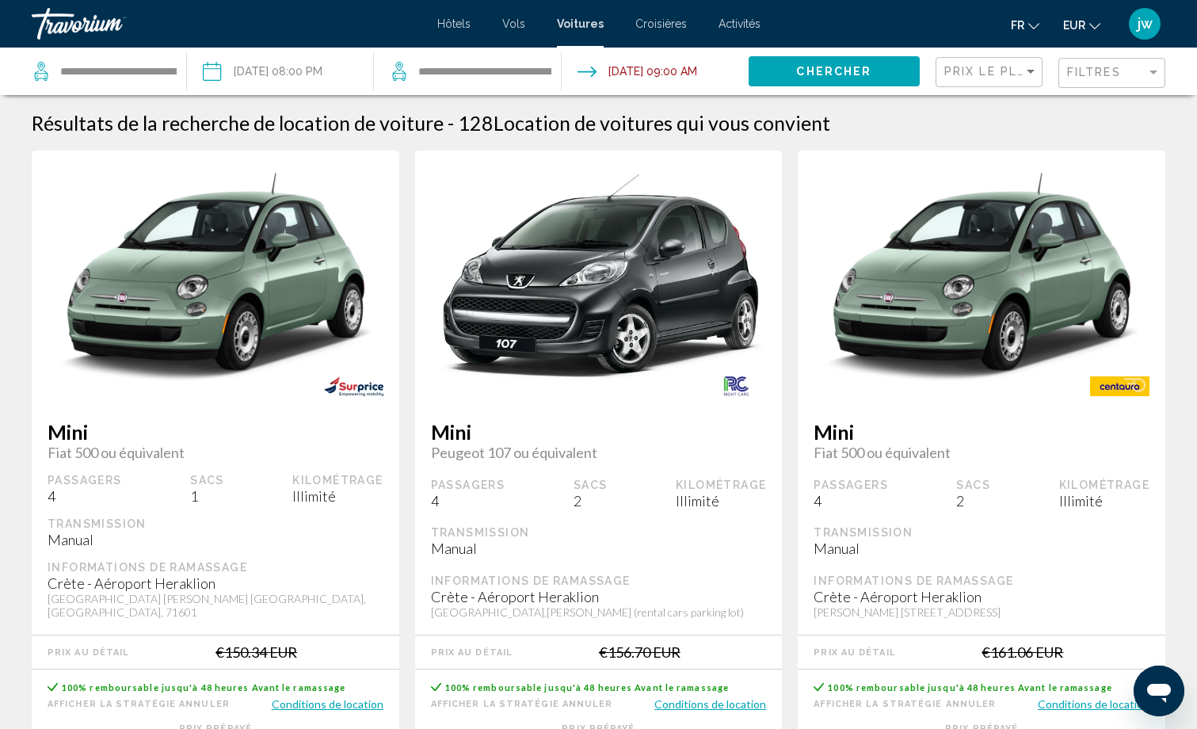
drag, startPoint x: 740, startPoint y: 190, endPoint x: 528, endPoint y: 378, distance: 282.7
click at [528, 378] on img "Main content" at bounding box center [598, 277] width 367 height 207
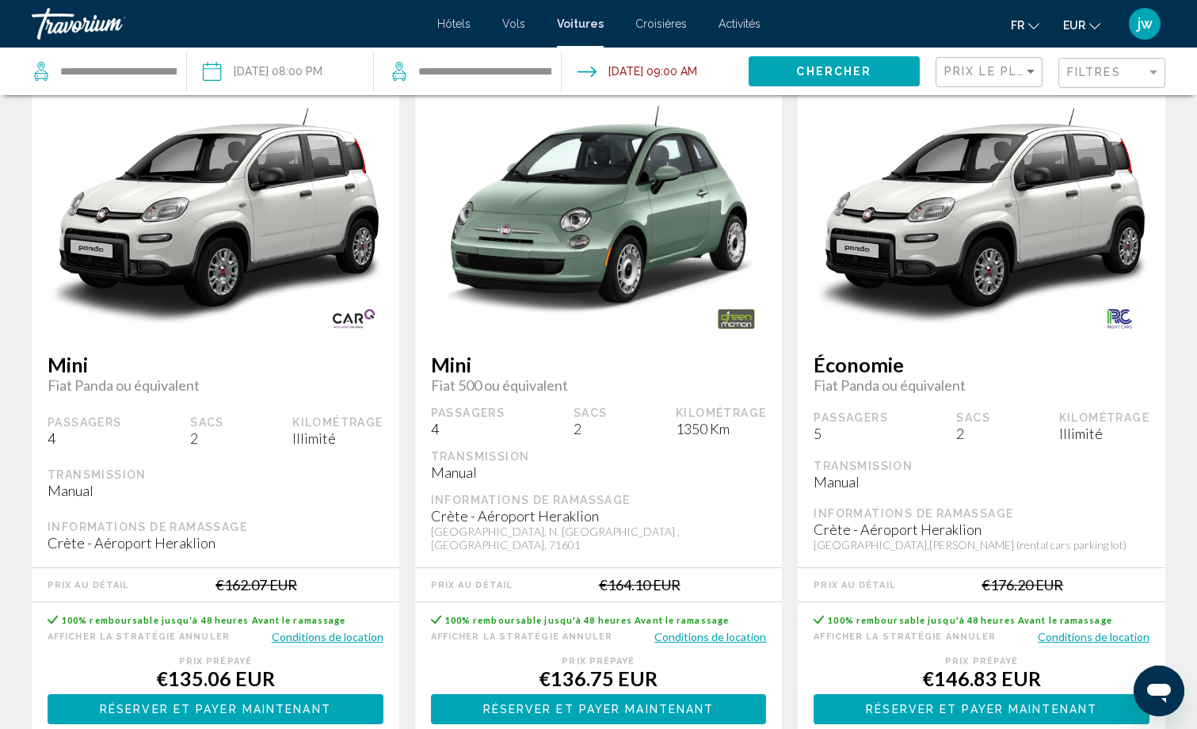
scroll to position [792, 0]
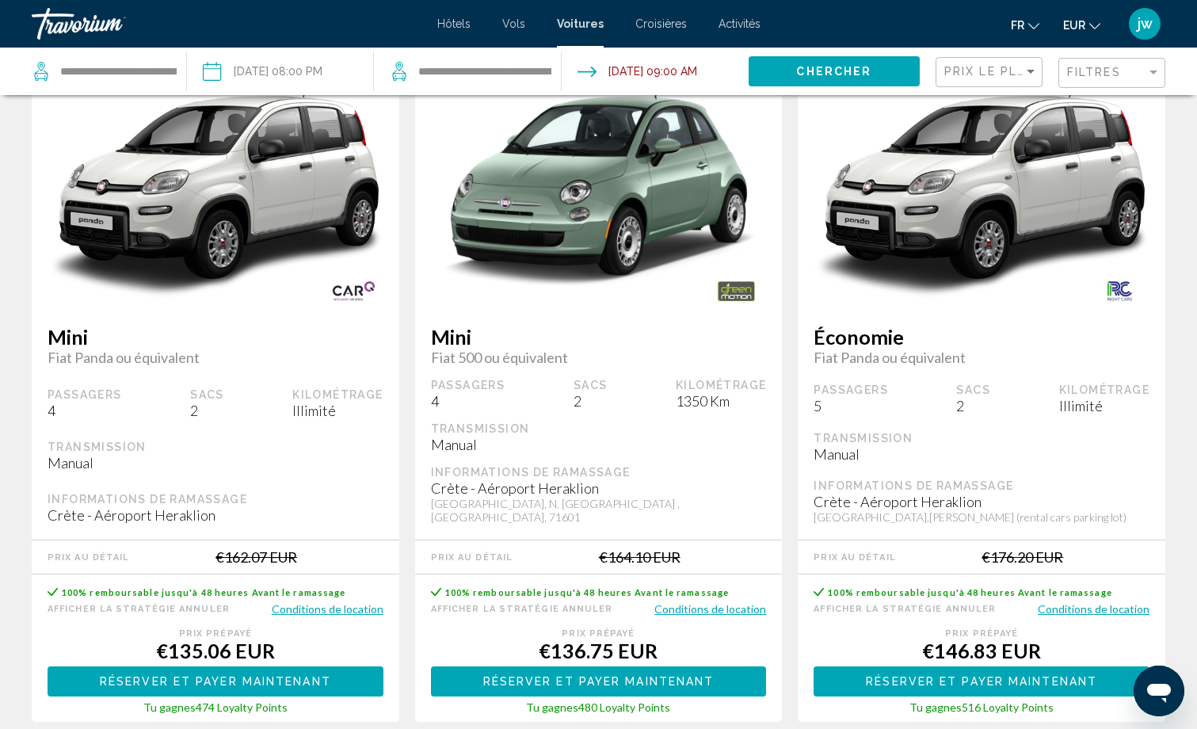
click at [323, 601] on button "Conditions de location" at bounding box center [328, 608] width 112 height 15
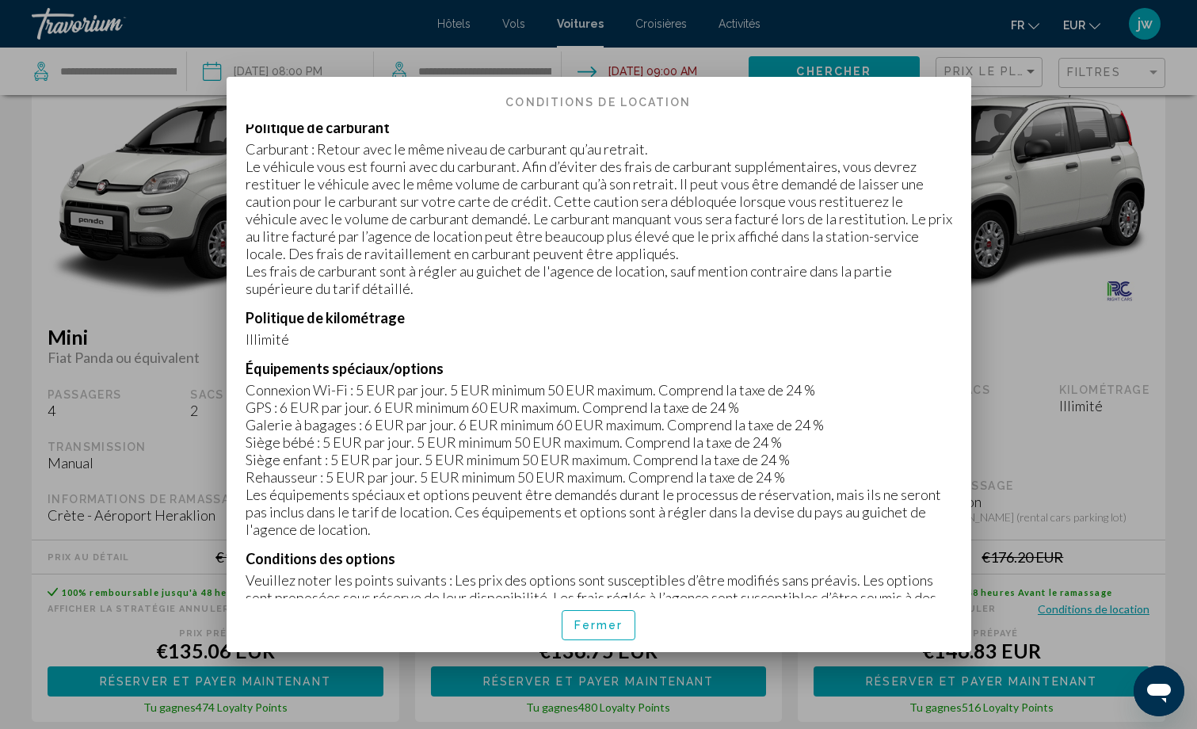
scroll to position [1346, 0]
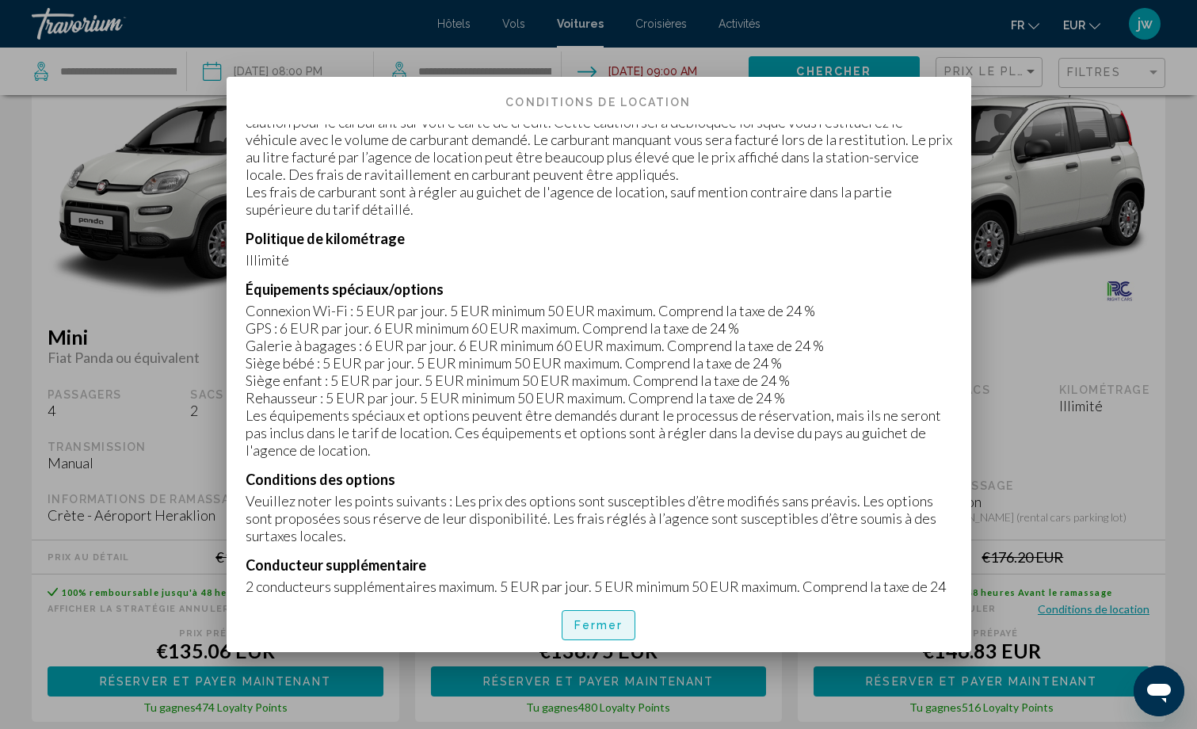
click at [603, 630] on span "Fermer" at bounding box center [598, 625] width 49 height 13
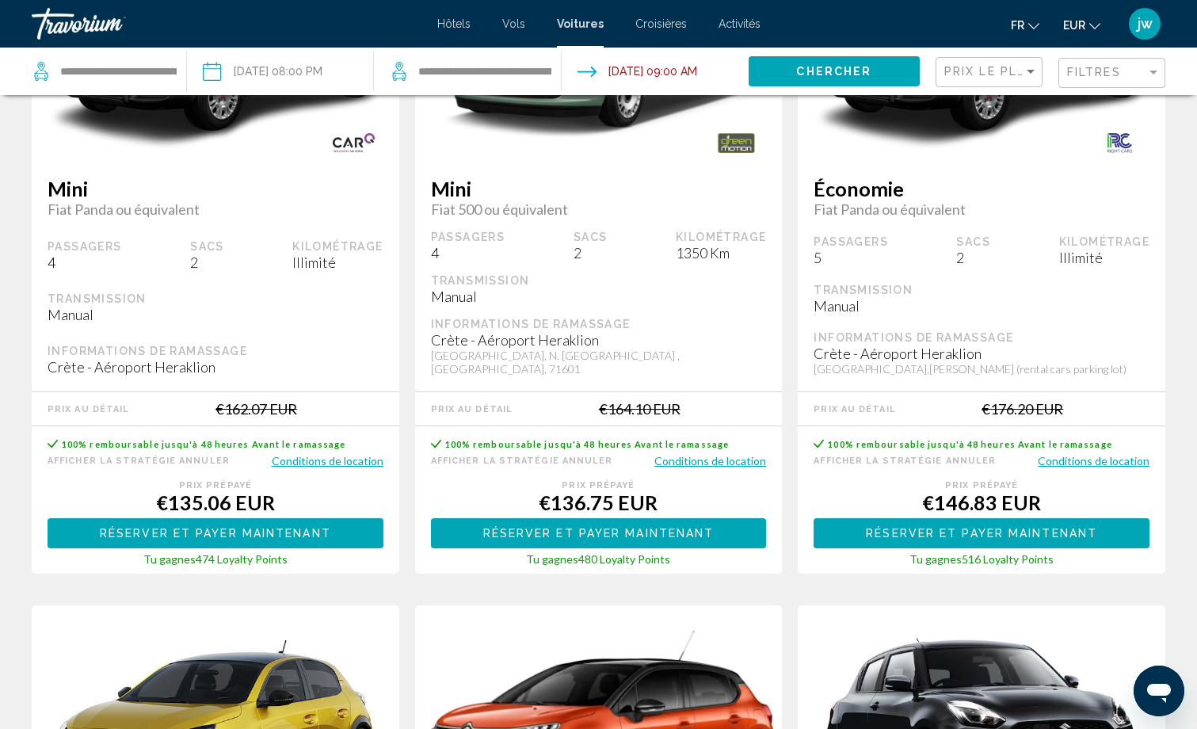
scroll to position [1029, 0]
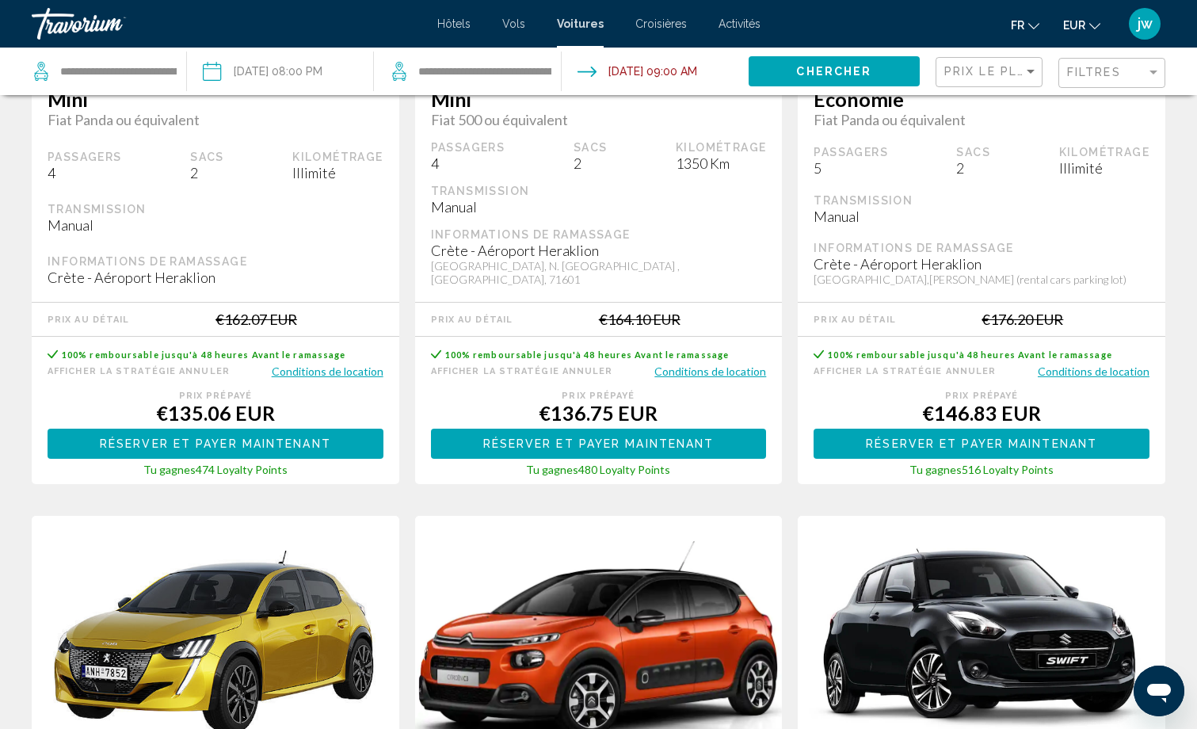
click at [1081, 363] on button "Conditions de location" at bounding box center [1093, 370] width 112 height 15
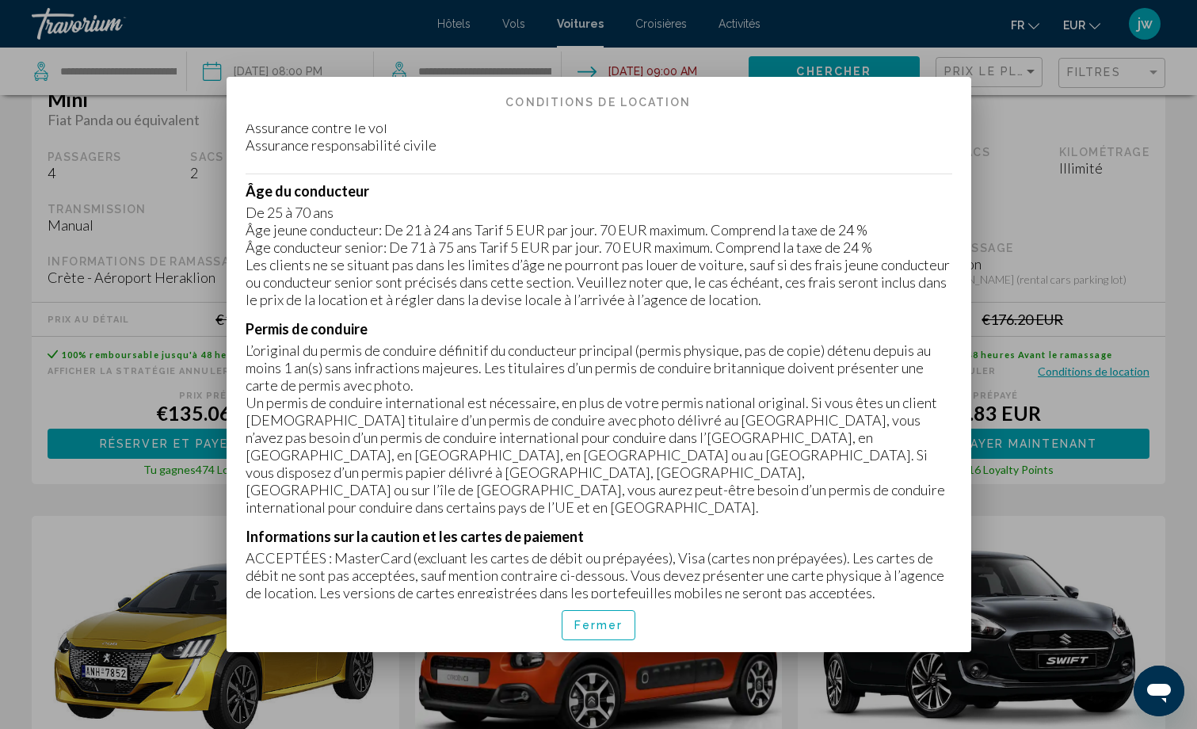
scroll to position [158, 0]
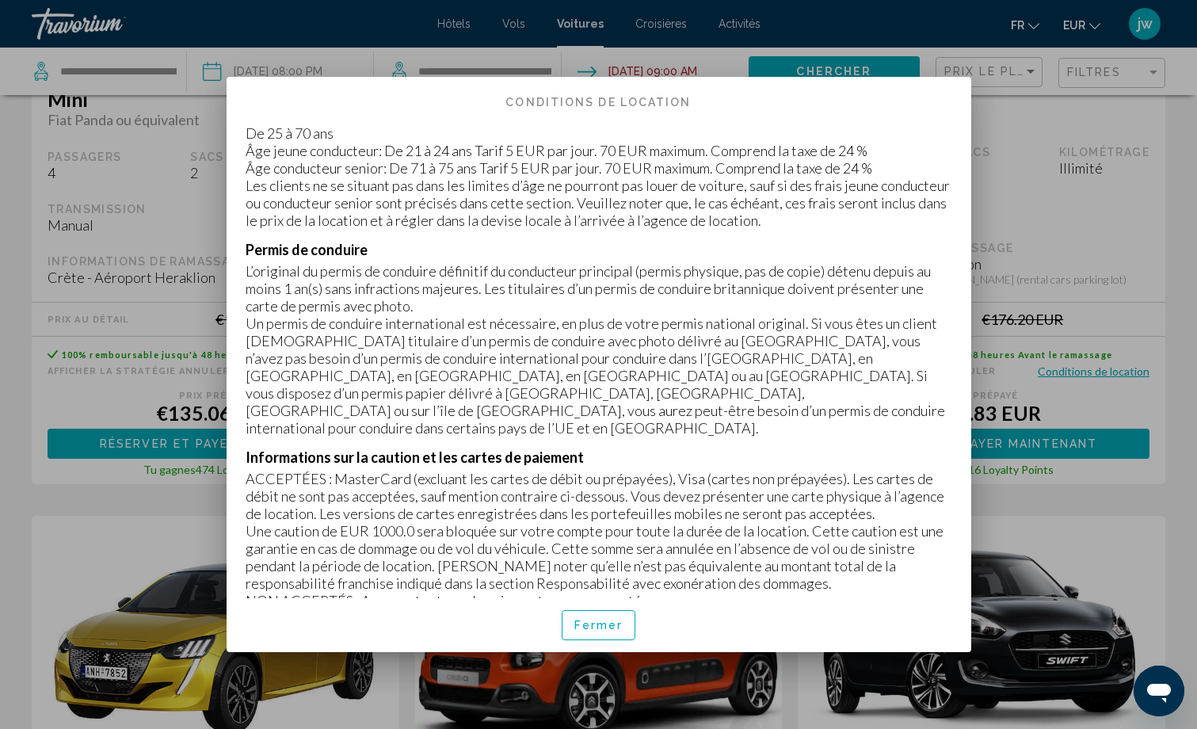
click at [596, 625] on span "Fermer" at bounding box center [598, 625] width 49 height 13
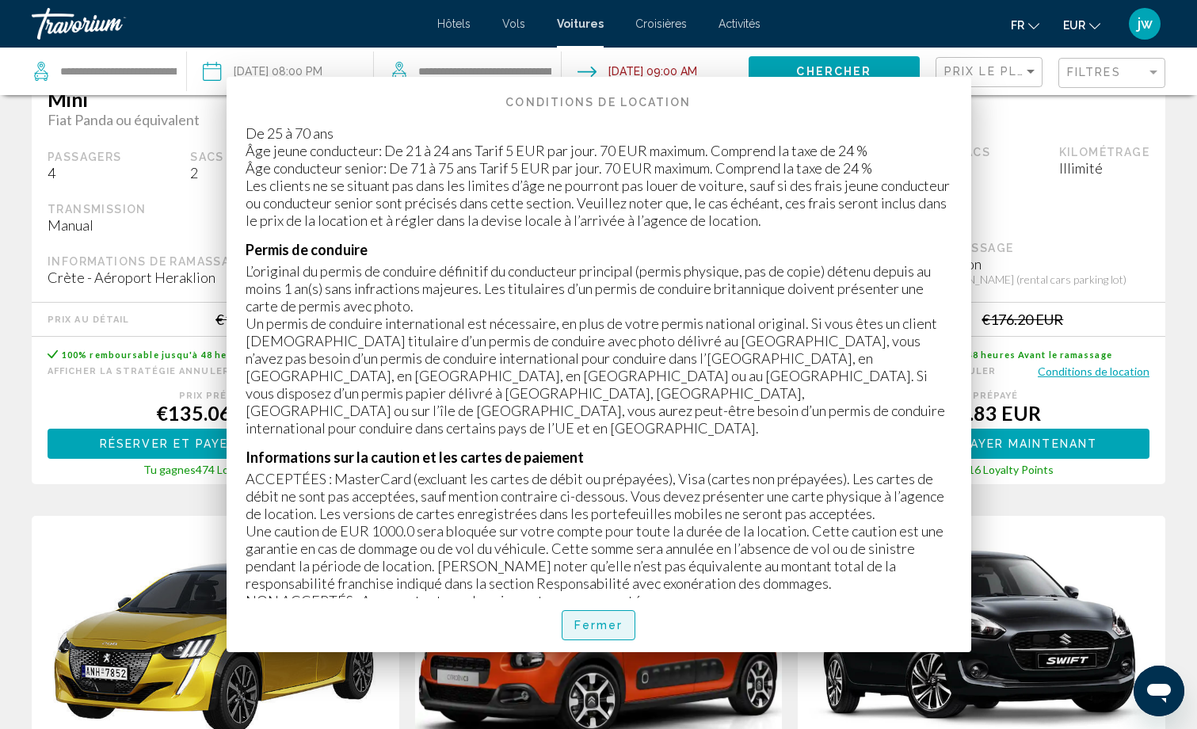
scroll to position [1029, 0]
